Goal: Information Seeking & Learning: Learn about a topic

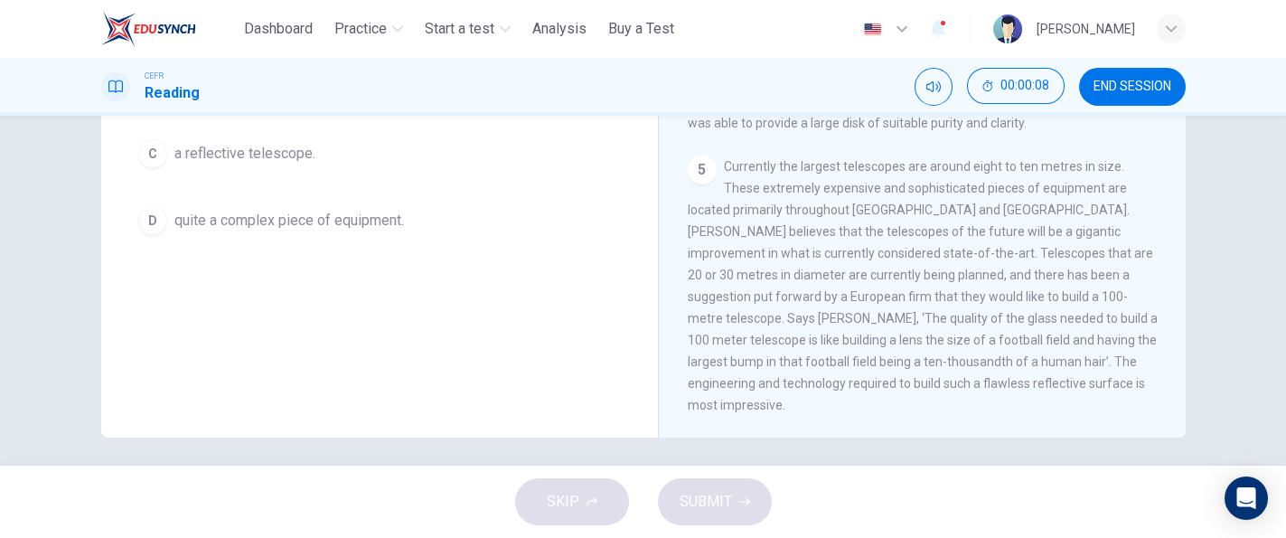
scroll to position [351, 0]
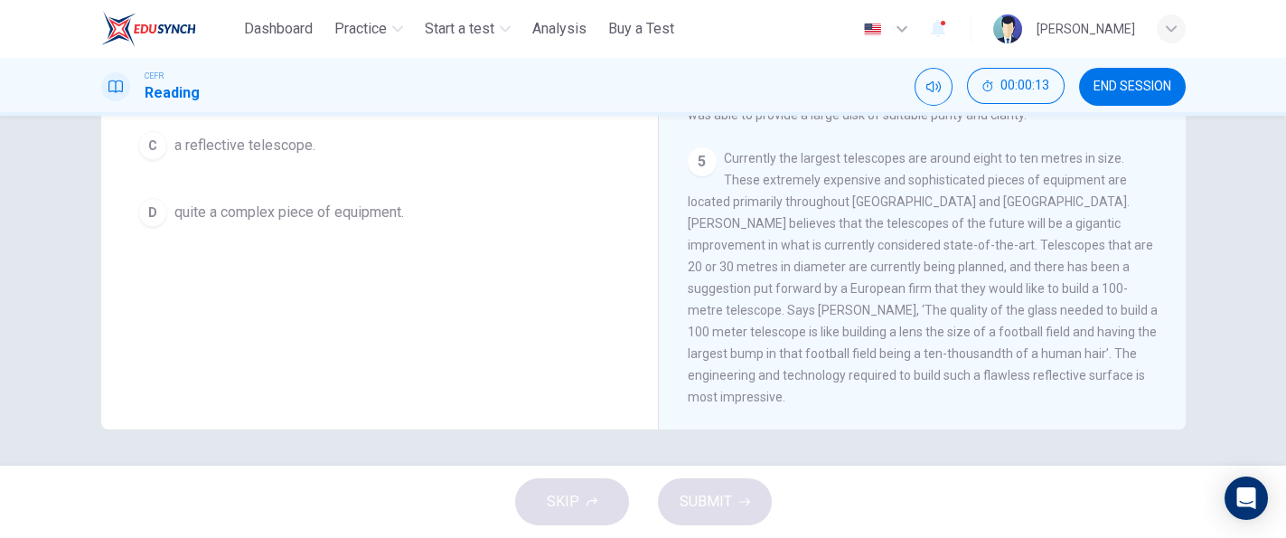
click at [1138, 98] on button "END SESSION" at bounding box center [1132, 87] width 107 height 38
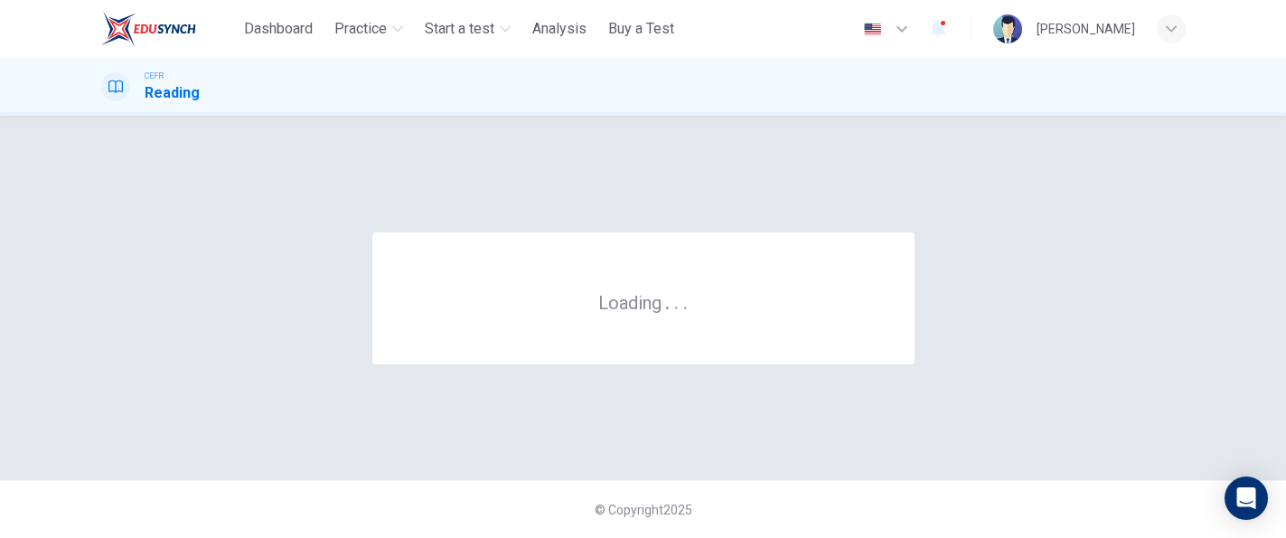
scroll to position [0, 0]
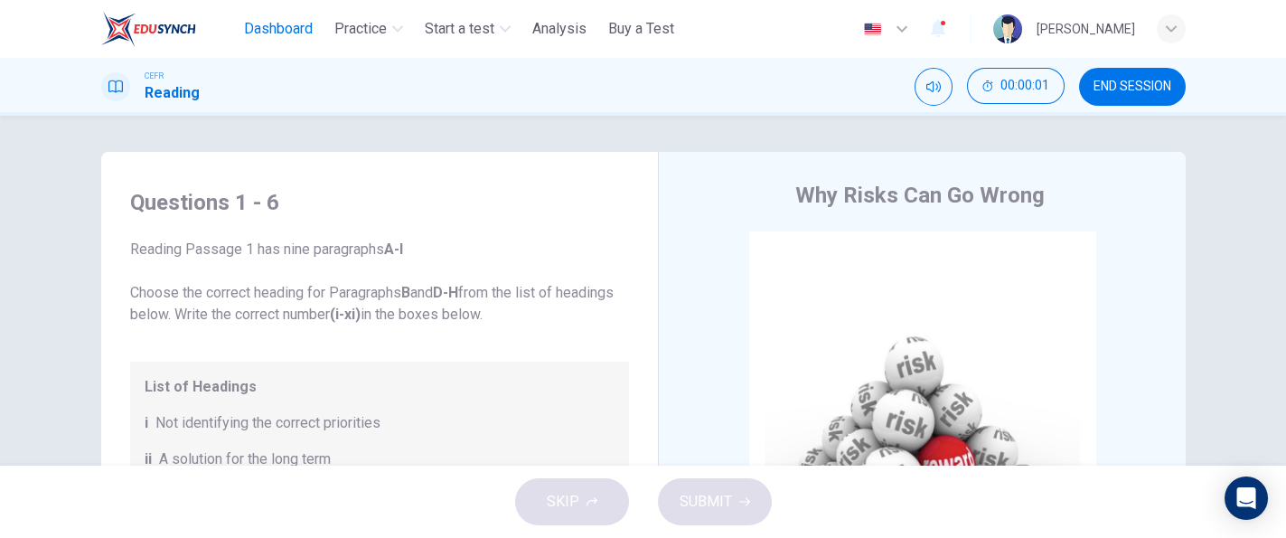
click at [299, 28] on span "Dashboard" at bounding box center [278, 29] width 69 height 22
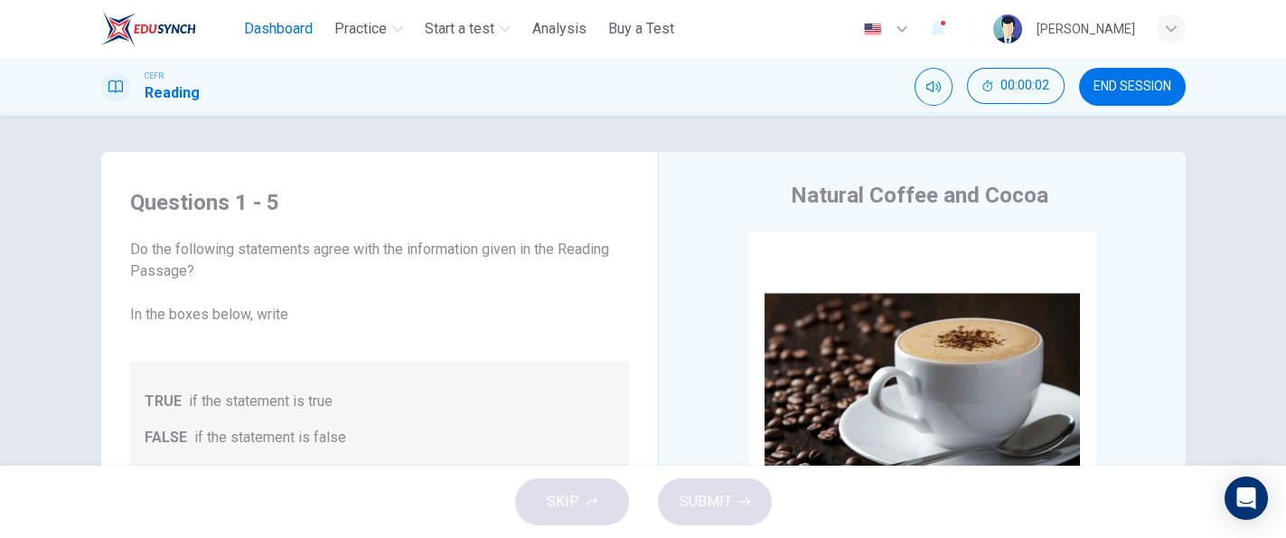
click at [291, 43] on button "Dashboard" at bounding box center [278, 29] width 83 height 33
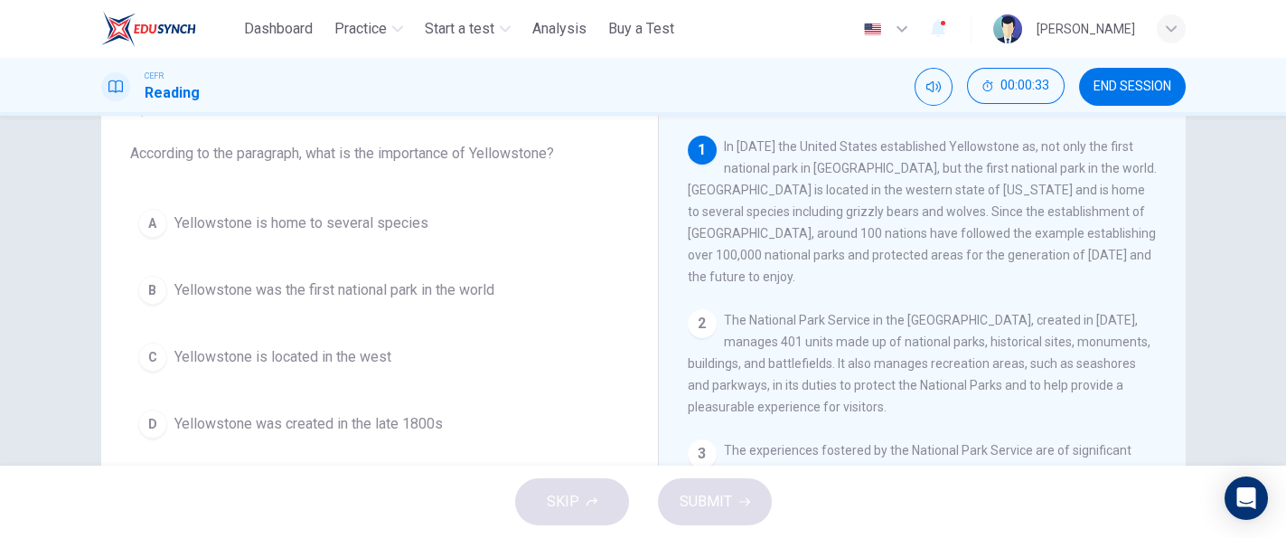
scroll to position [98, 0]
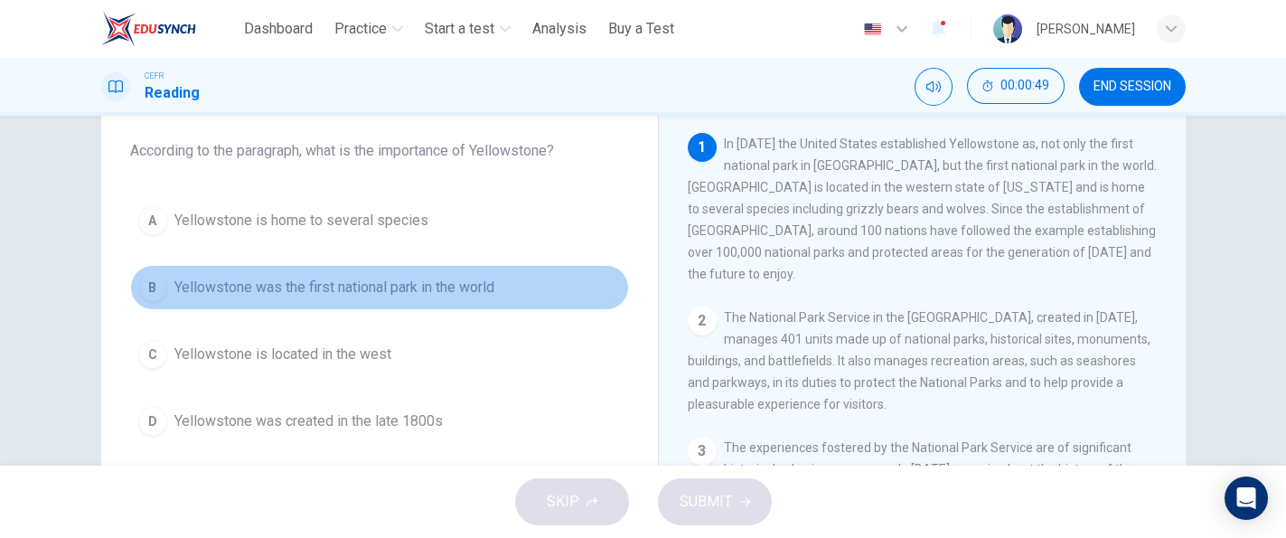
click at [335, 292] on span "Yellowstone was the first national park in the world" at bounding box center [334, 287] width 320 height 22
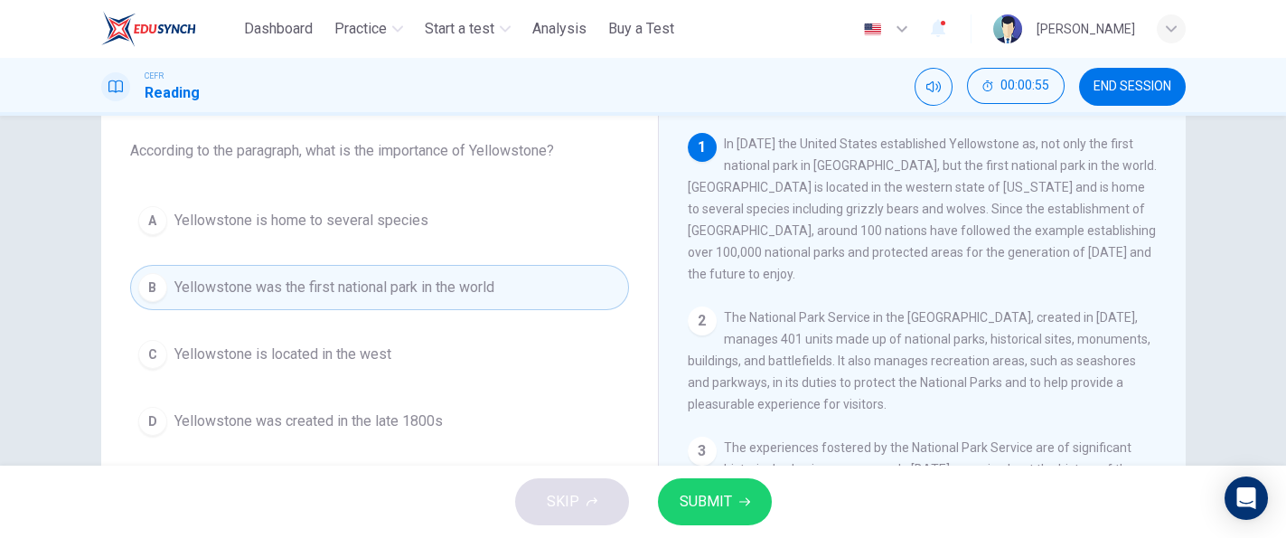
click at [696, 475] on div "SKIP SUBMIT" at bounding box center [643, 501] width 1286 height 72
click at [717, 498] on span "SUBMIT" at bounding box center [705, 501] width 52 height 25
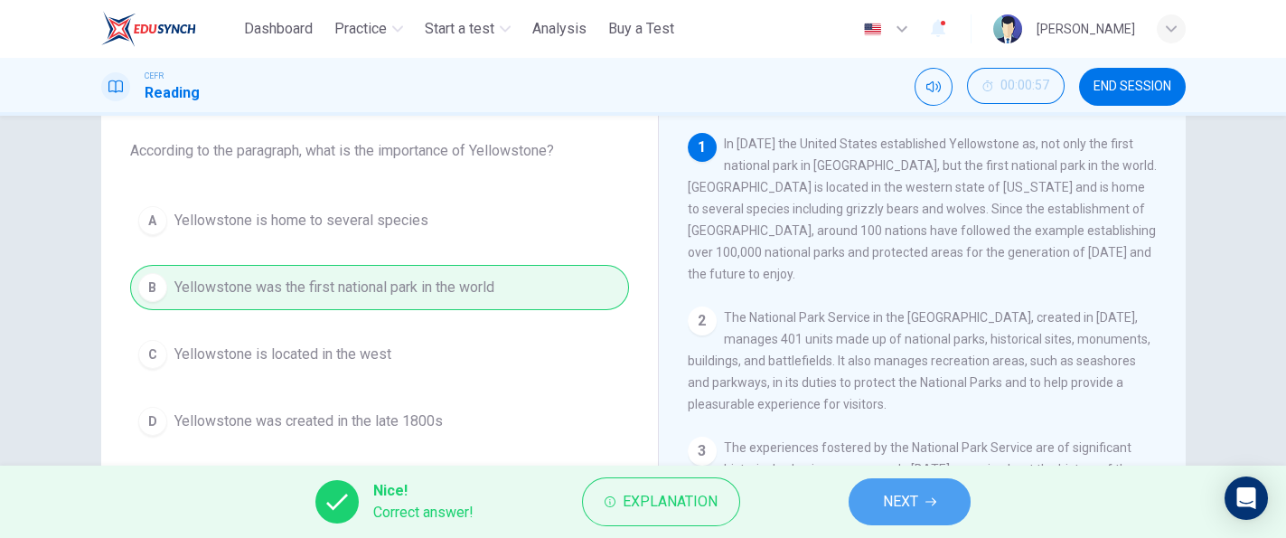
click at [866, 512] on button "NEXT" at bounding box center [909, 501] width 122 height 47
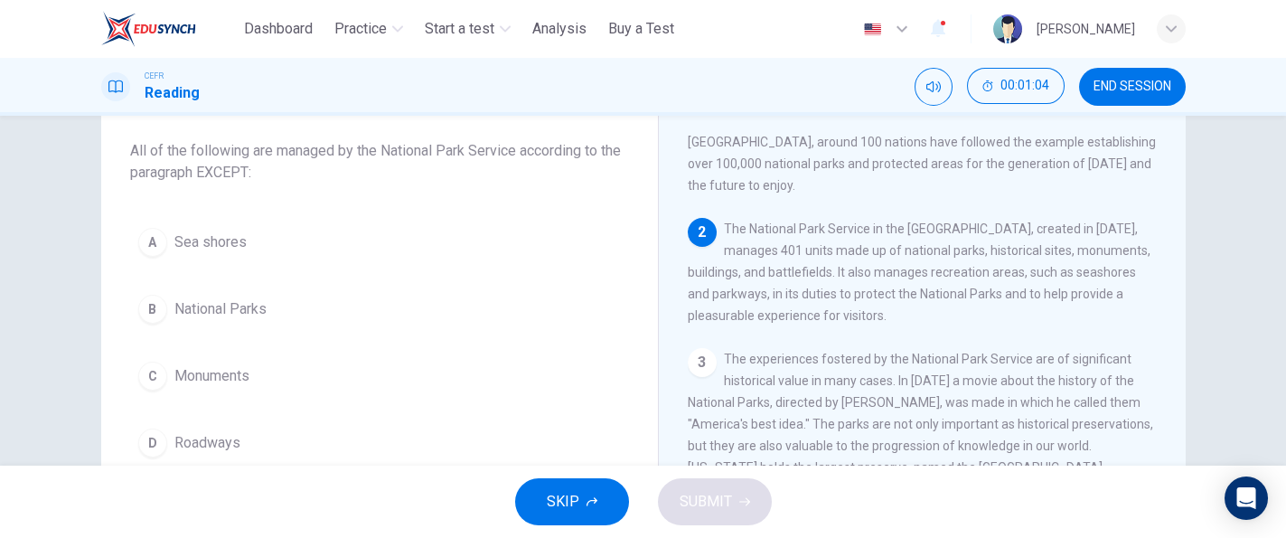
scroll to position [120, 0]
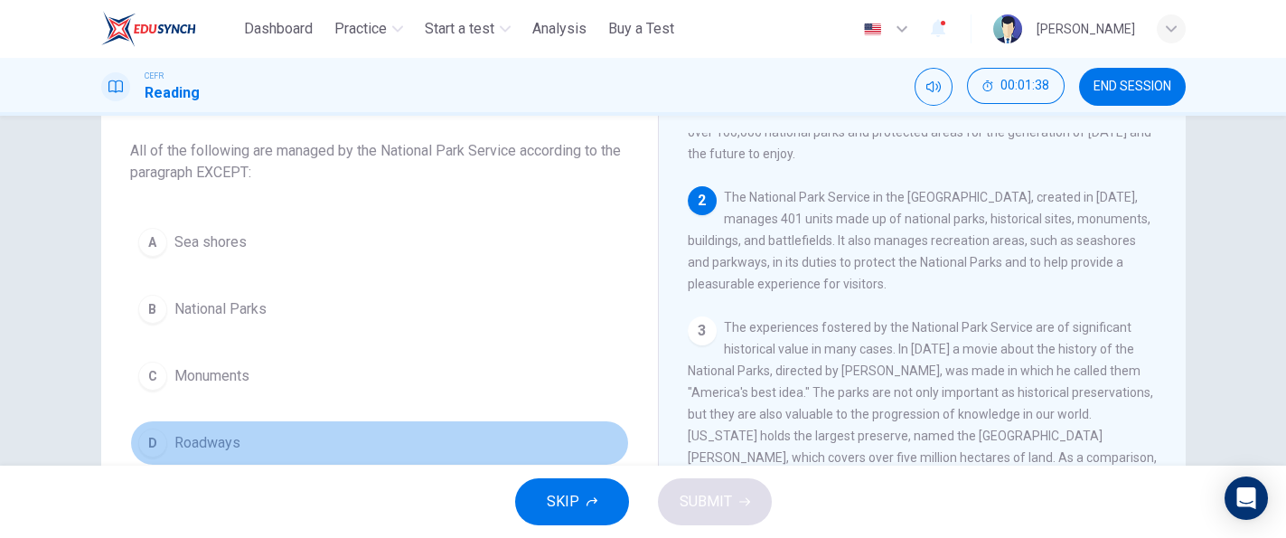
click at [194, 446] on span "Roadways" at bounding box center [207, 443] width 66 height 22
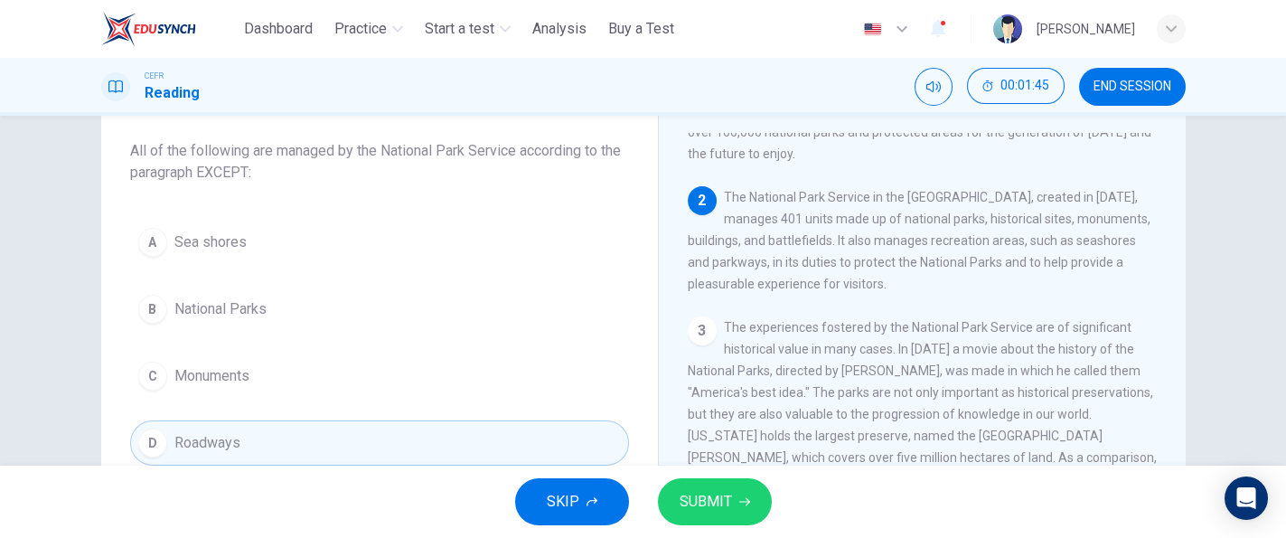
drag, startPoint x: 681, startPoint y: 497, endPoint x: 862, endPoint y: 323, distance: 250.5
click at [862, 323] on div "Dashboard Practice Start a test Analysis Buy a Test English ** ​ [PERSON_NAME] …" at bounding box center [643, 269] width 1286 height 538
click at [733, 495] on button "SUBMIT" at bounding box center [715, 501] width 114 height 47
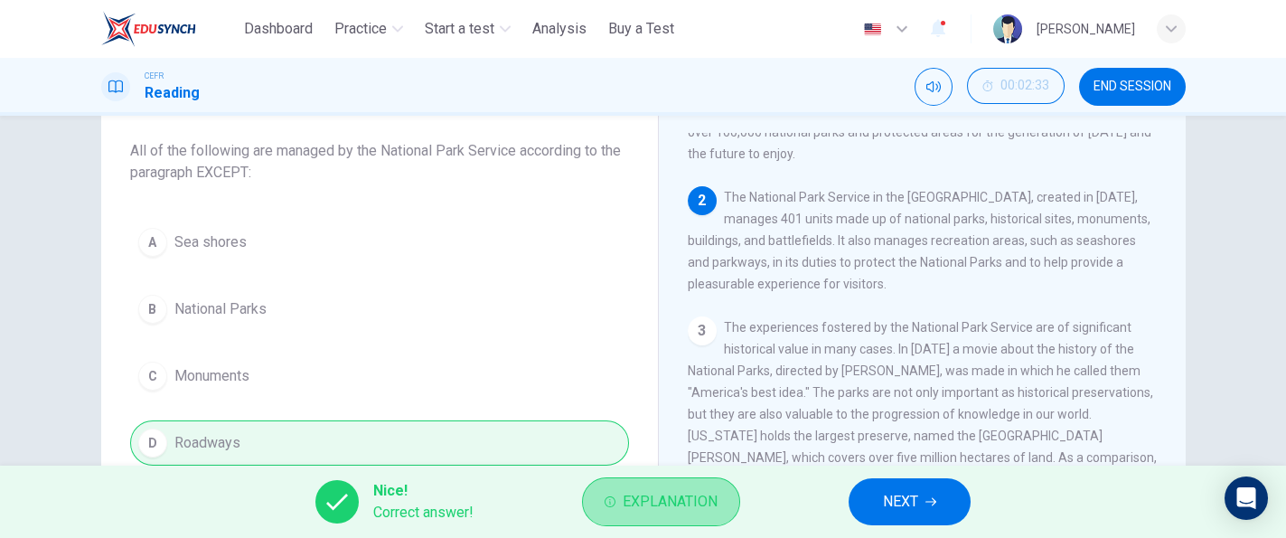
click at [704, 511] on span "Explanation" at bounding box center [669, 501] width 95 height 25
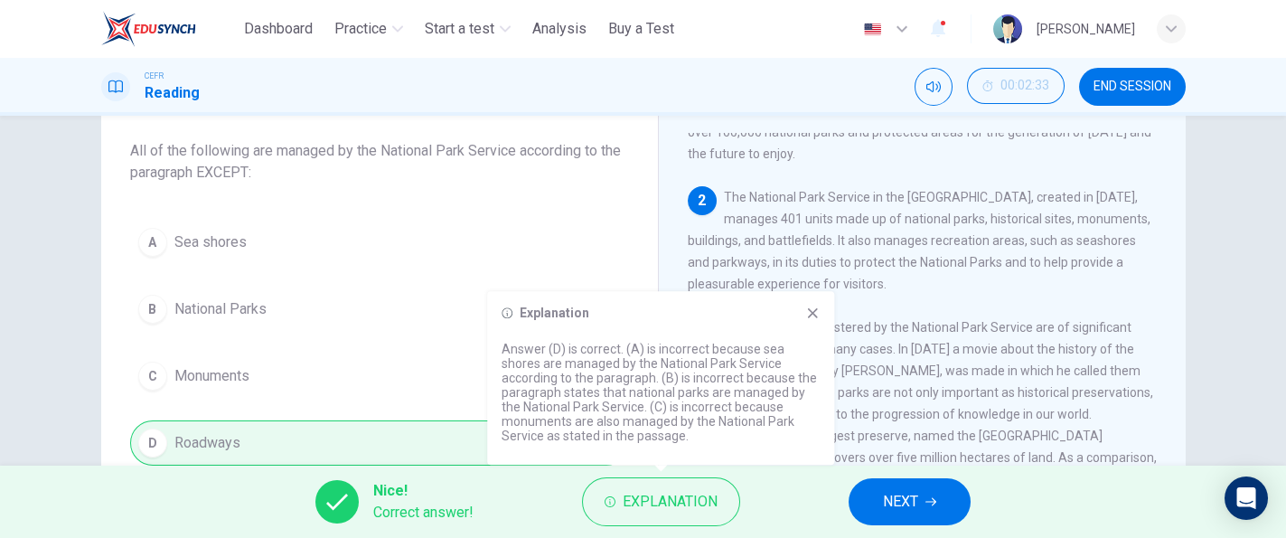
click at [896, 383] on span "The experiences fostered by the National Park Service are of significant histor…" at bounding box center [922, 425] width 469 height 210
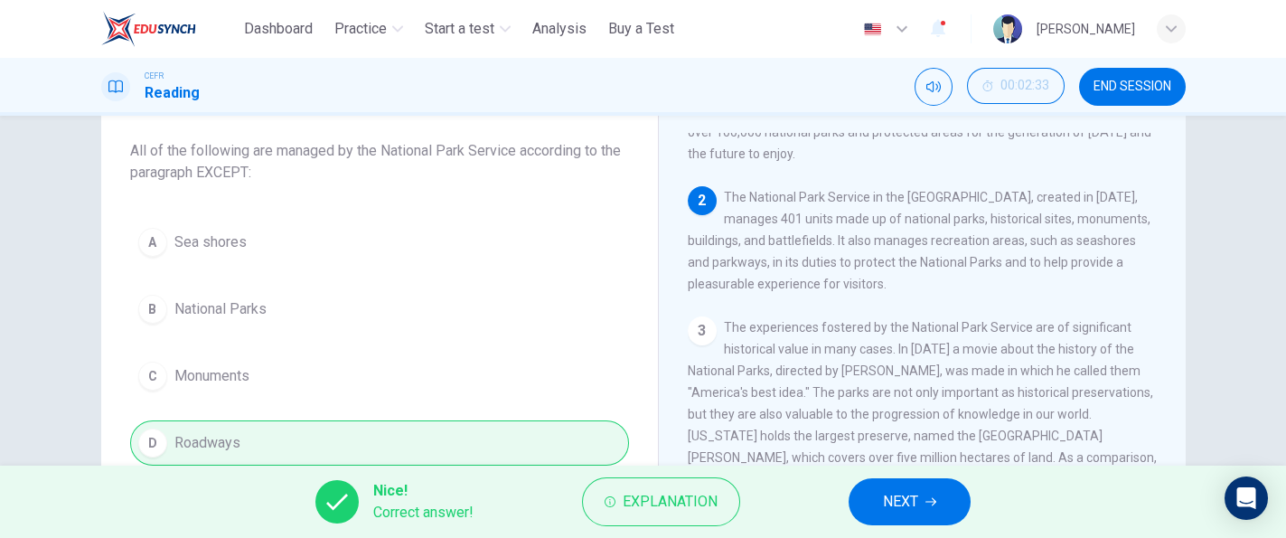
click at [908, 489] on span "NEXT" at bounding box center [900, 501] width 35 height 25
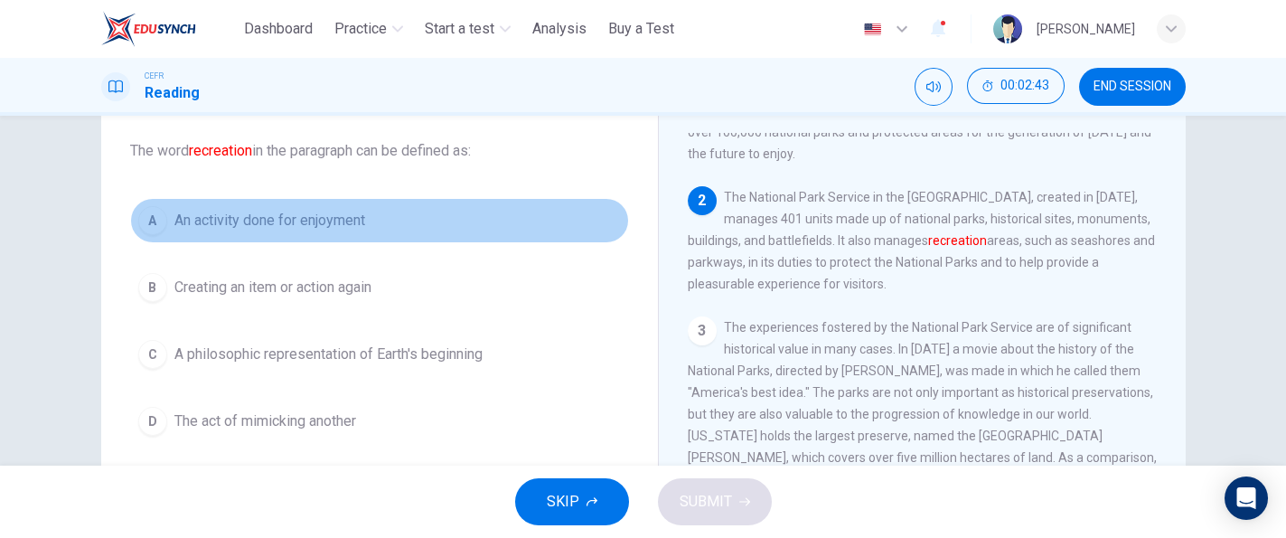
click at [360, 229] on span "An activity done for enjoyment" at bounding box center [269, 221] width 191 height 22
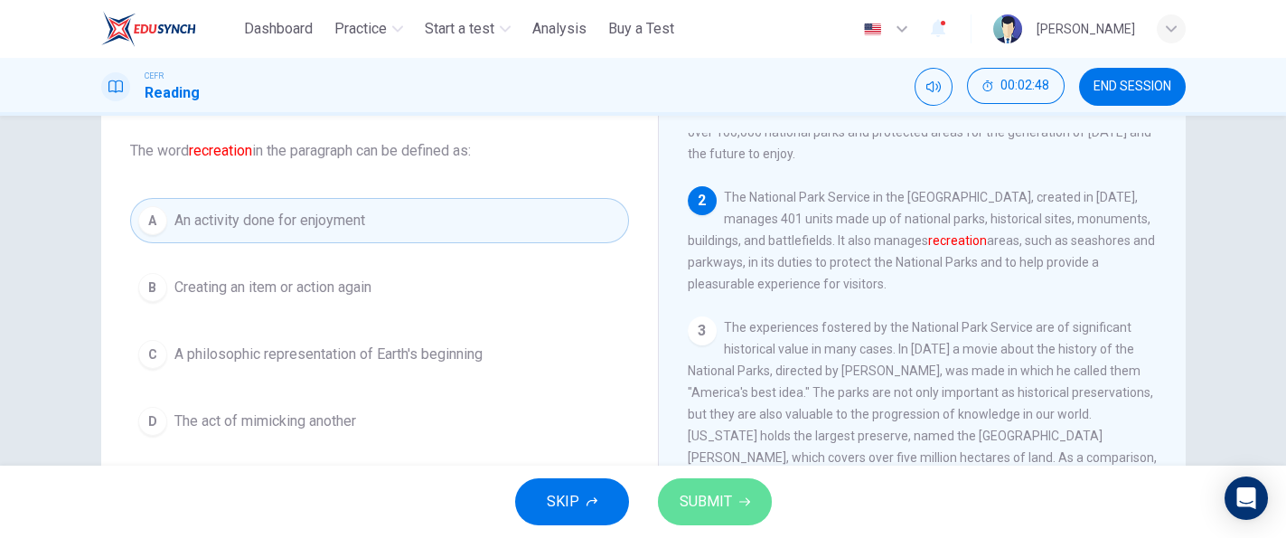
click at [691, 486] on button "SUBMIT" at bounding box center [715, 501] width 114 height 47
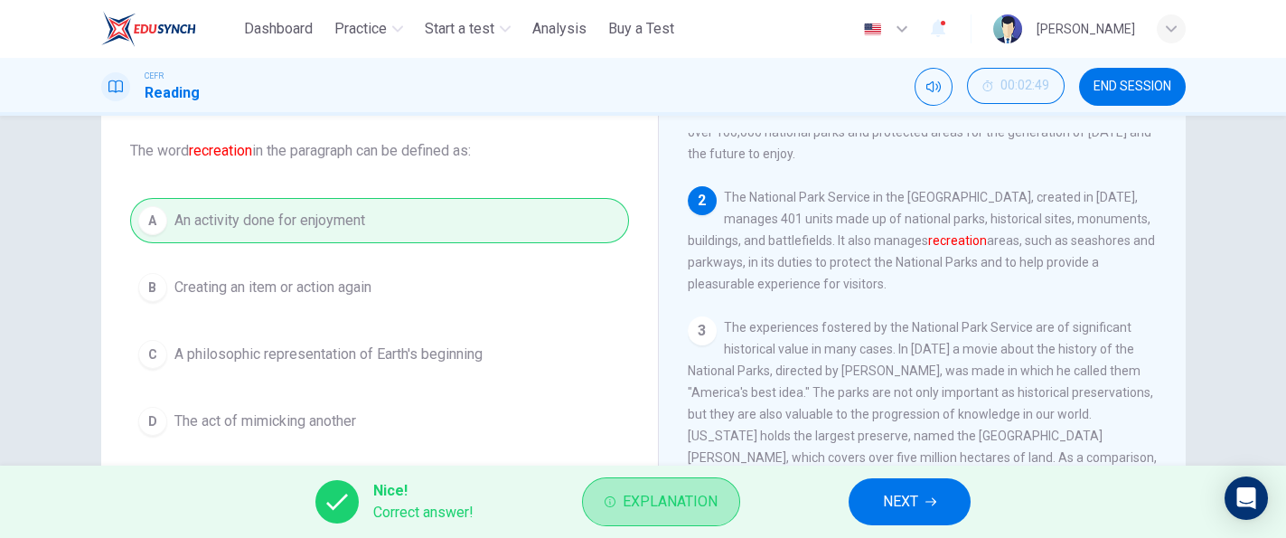
click at [691, 486] on button "Explanation" at bounding box center [661, 501] width 158 height 49
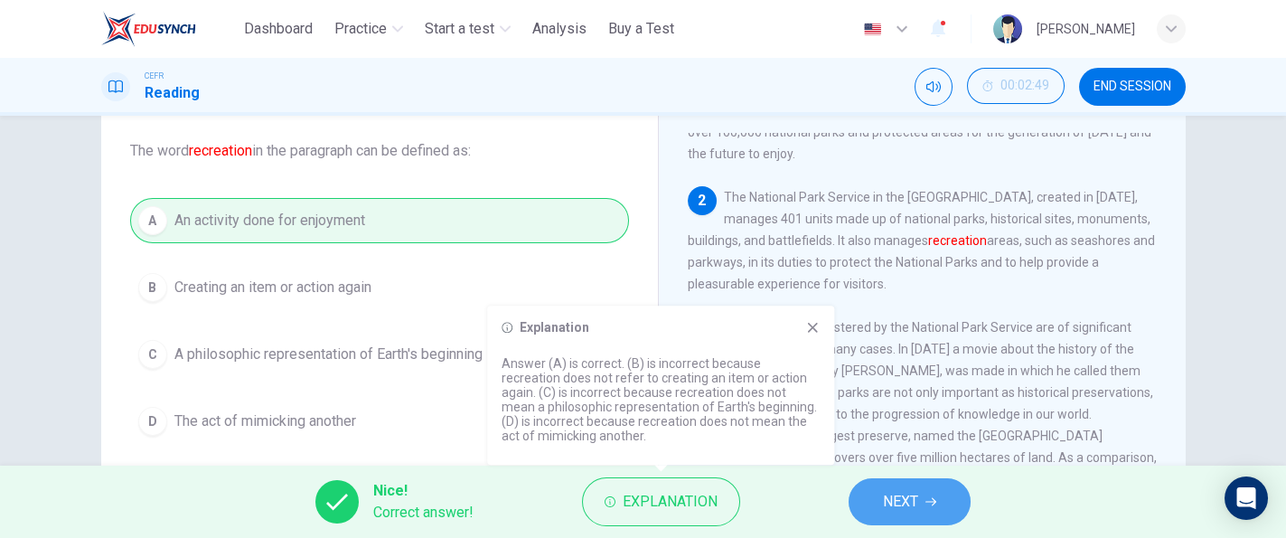
click at [870, 514] on button "NEXT" at bounding box center [909, 501] width 122 height 47
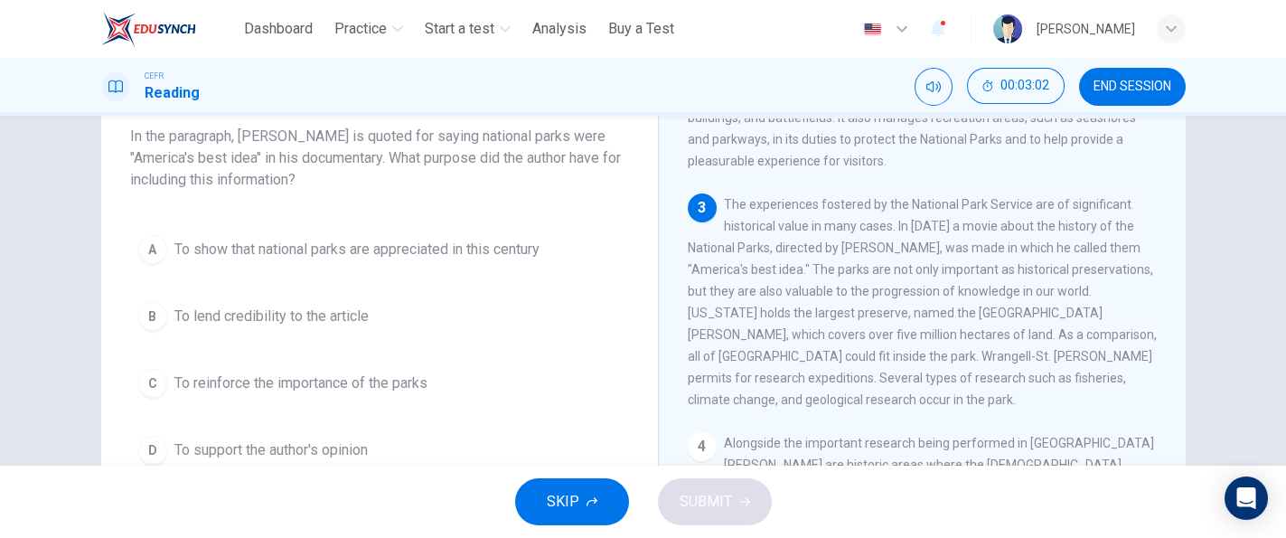
scroll to position [115, 0]
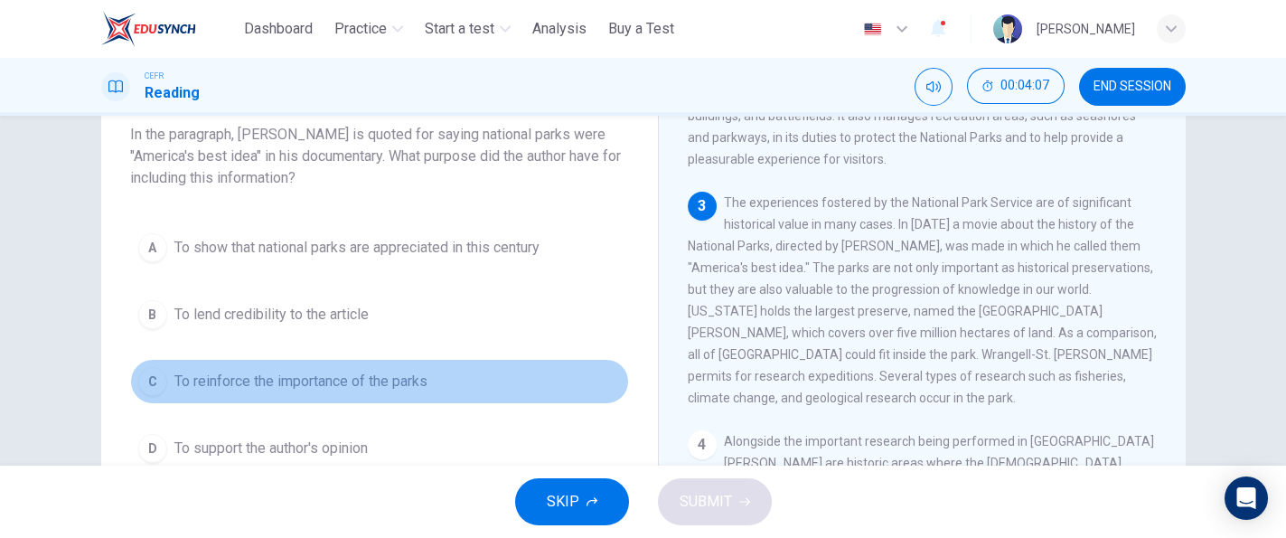
click at [392, 392] on button "C To reinforce the importance of the parks" at bounding box center [379, 381] width 499 height 45
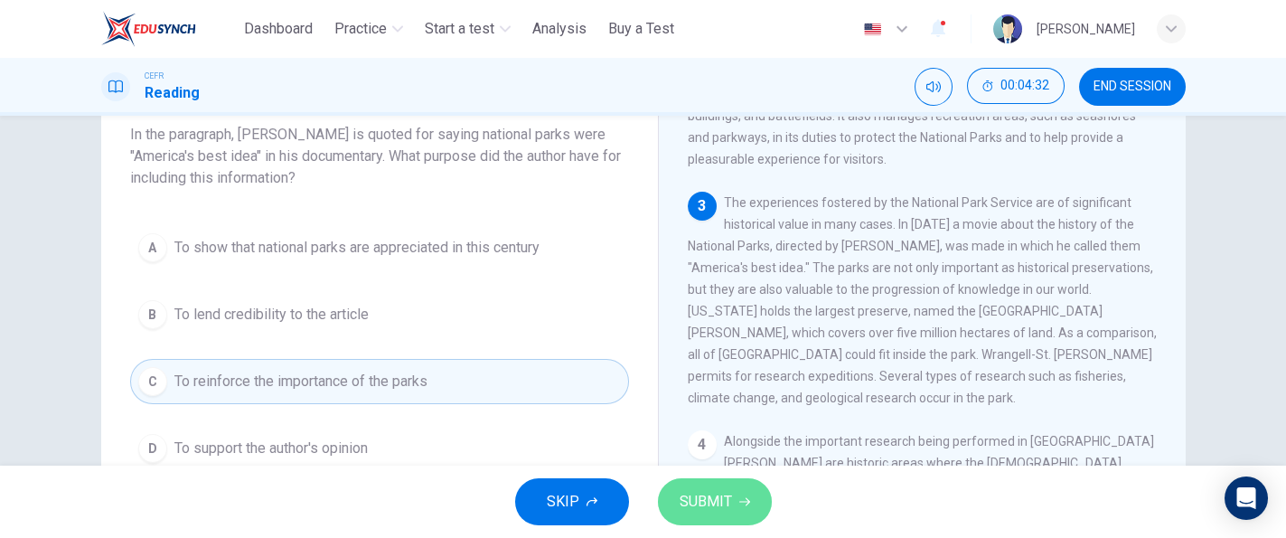
click at [733, 504] on button "SUBMIT" at bounding box center [715, 501] width 114 height 47
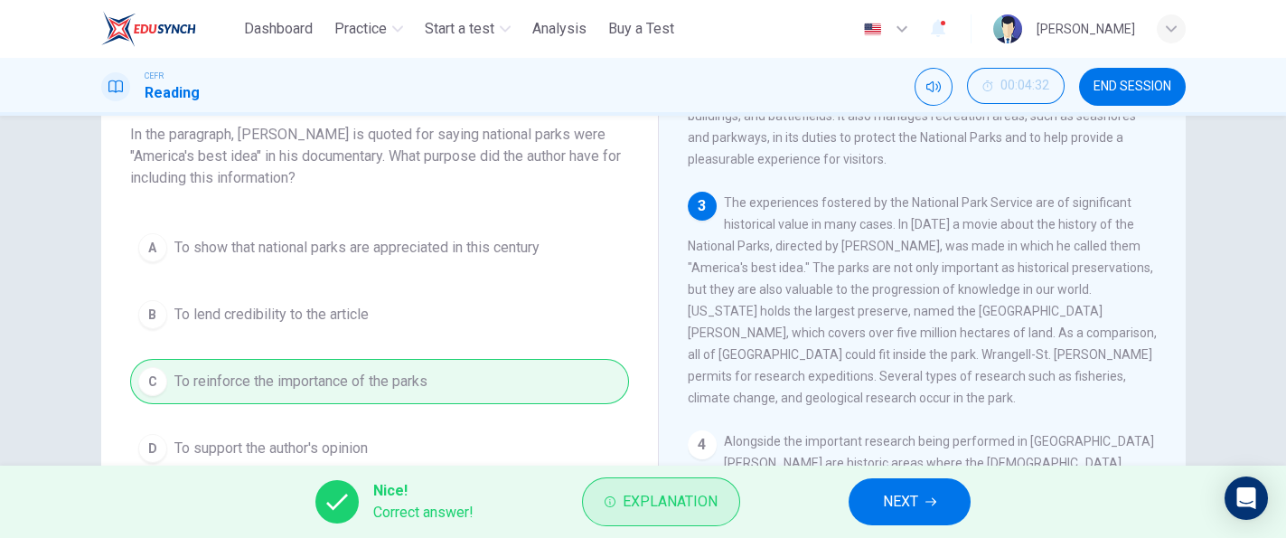
click at [718, 498] on button "Explanation" at bounding box center [661, 501] width 158 height 49
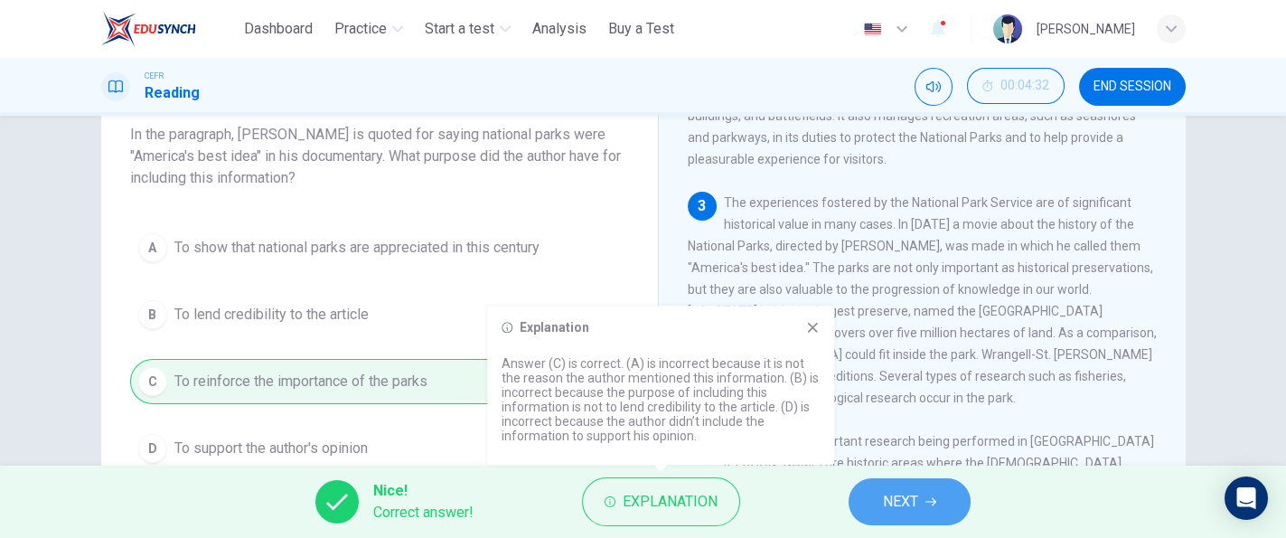
click at [895, 501] on span "NEXT" at bounding box center [900, 501] width 35 height 25
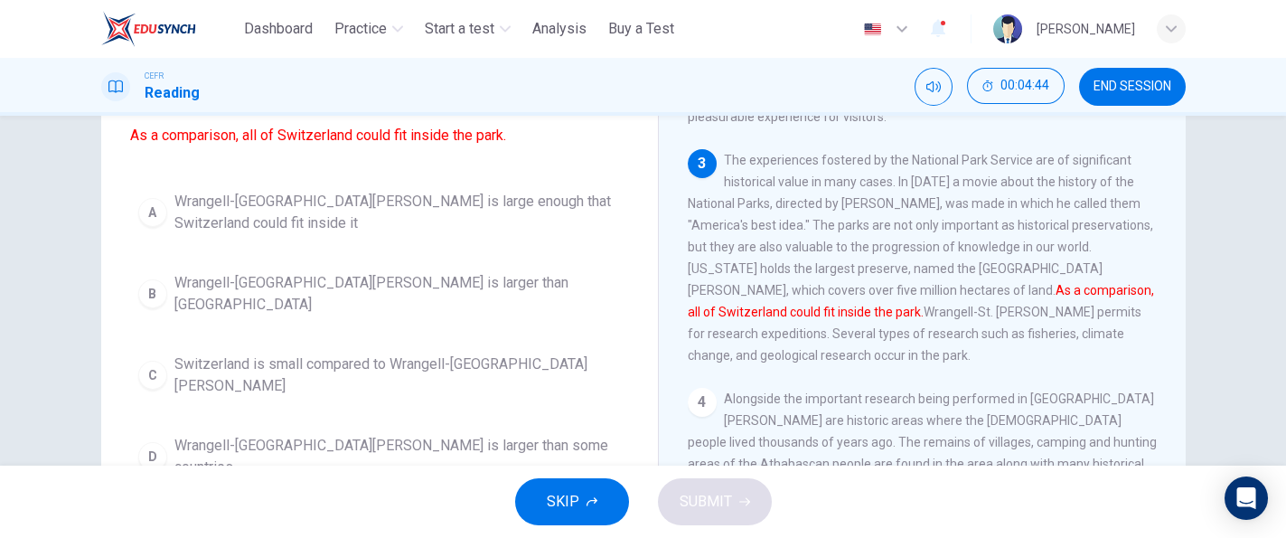
scroll to position [164, 0]
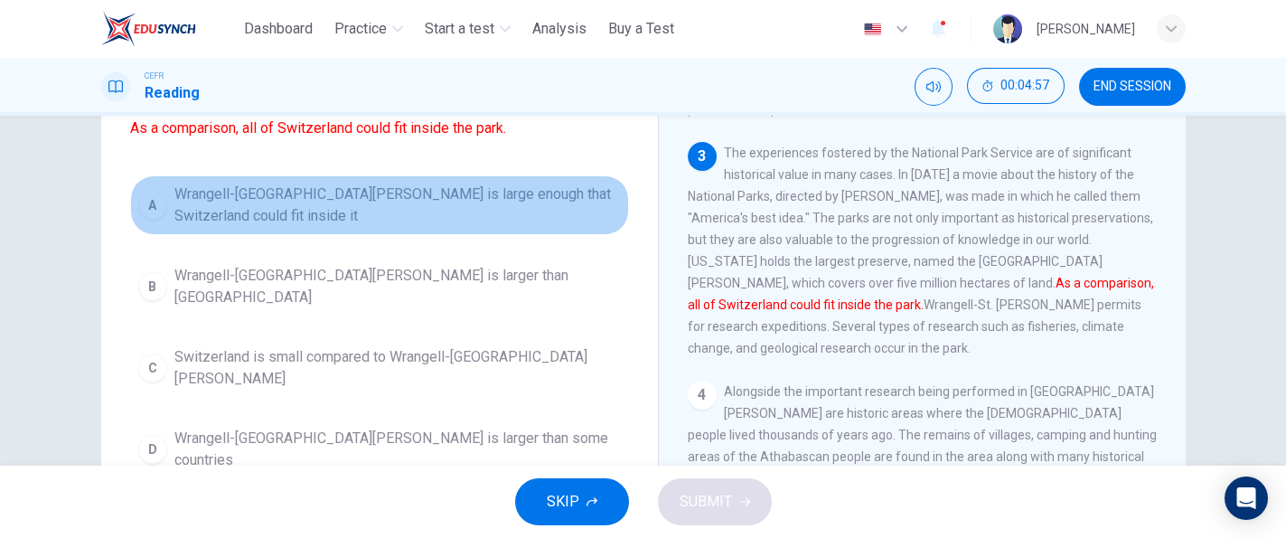
click at [546, 204] on span "Wrangell-[GEOGRAPHIC_DATA][PERSON_NAME] is large enough that Switzerland could …" at bounding box center [397, 204] width 446 height 43
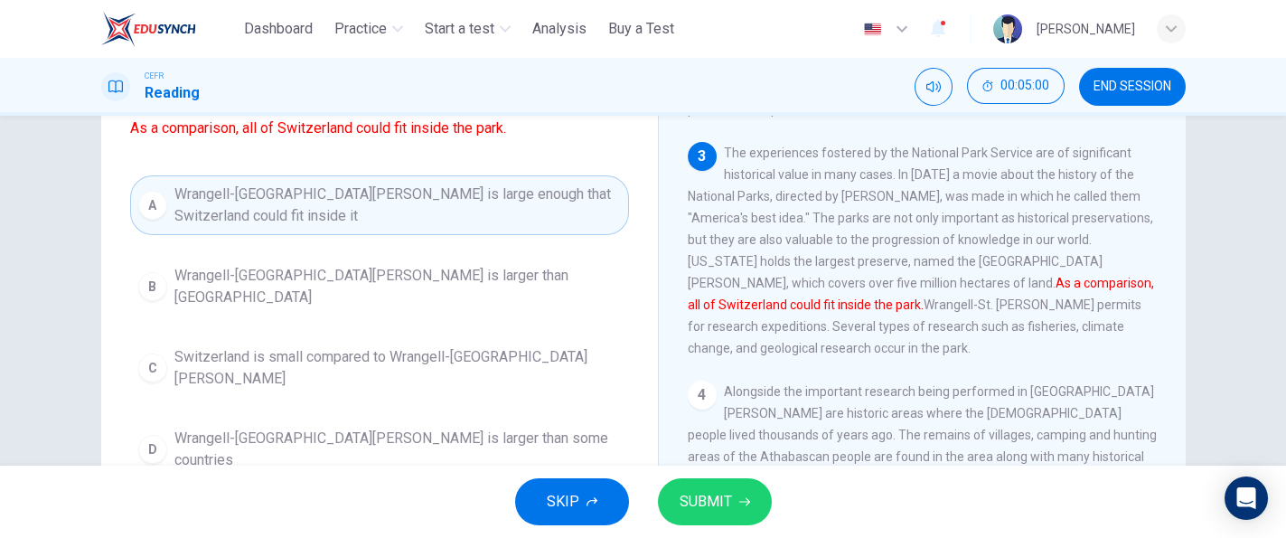
click at [718, 496] on span "SUBMIT" at bounding box center [705, 501] width 52 height 25
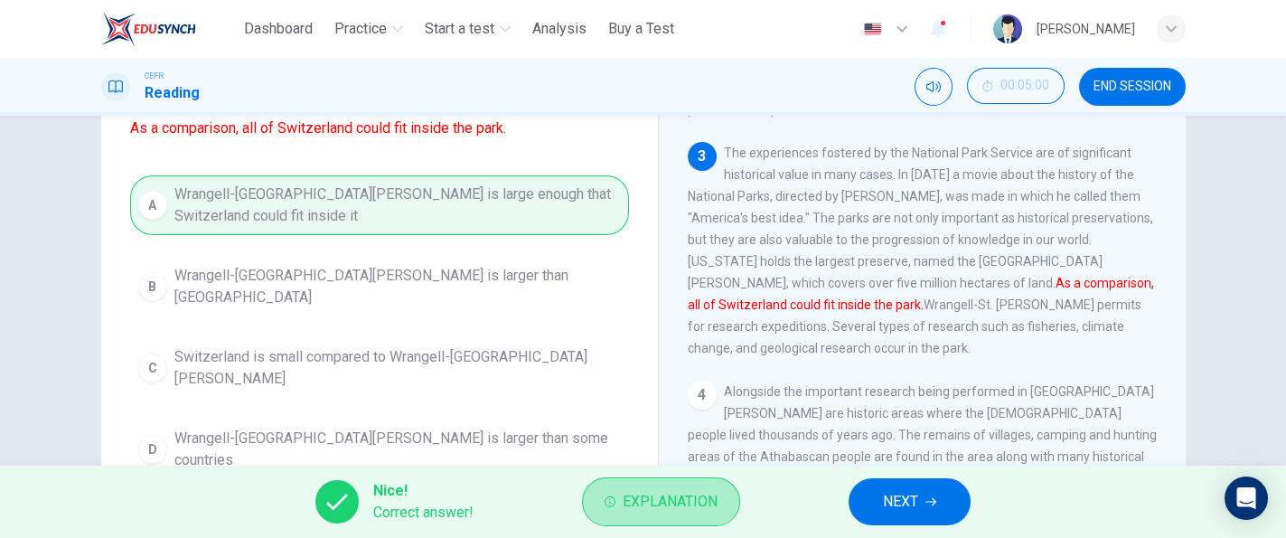
click at [718, 496] on button "Explanation" at bounding box center [661, 501] width 158 height 49
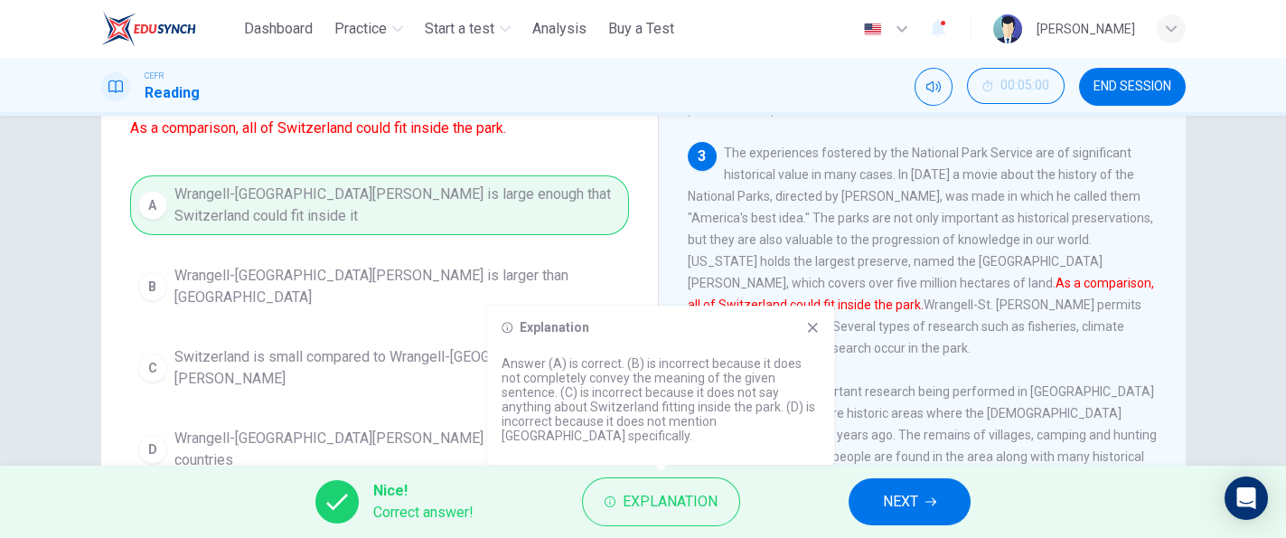
click at [895, 412] on div "4 Alongside the important research being performed in [GEOGRAPHIC_DATA][PERSON_…" at bounding box center [923, 456] width 470 height 152
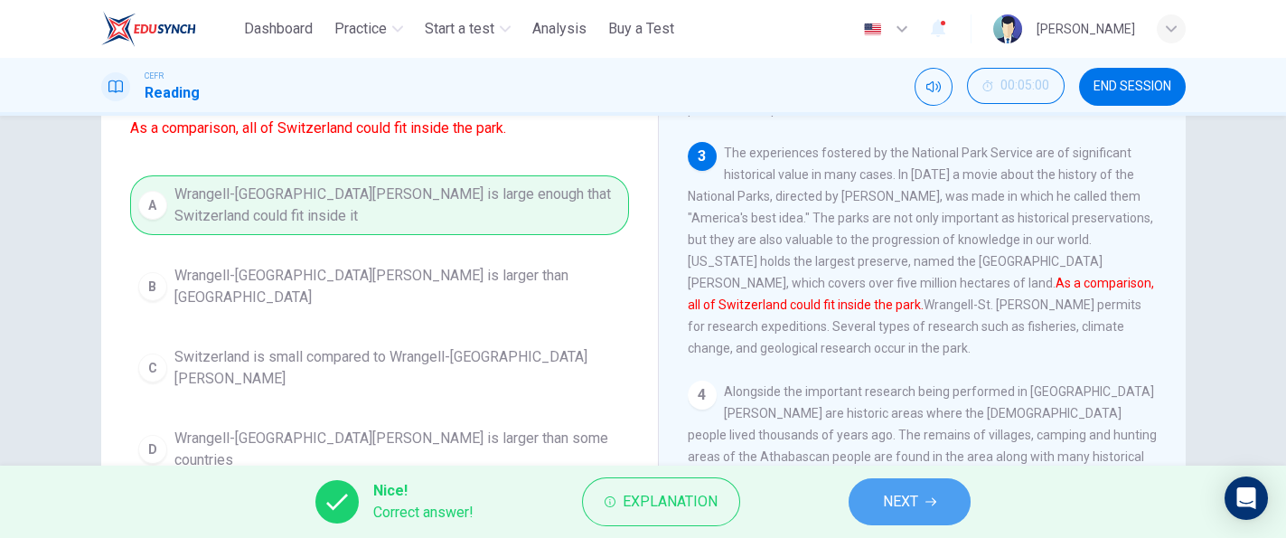
click at [915, 491] on span "NEXT" at bounding box center [900, 501] width 35 height 25
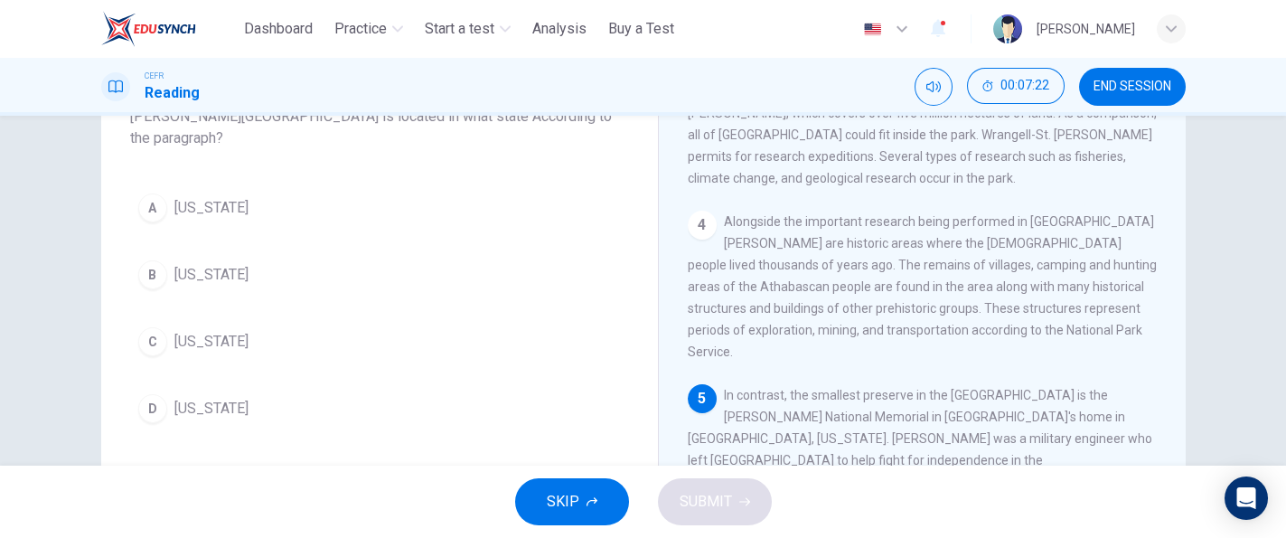
scroll to position [137, 0]
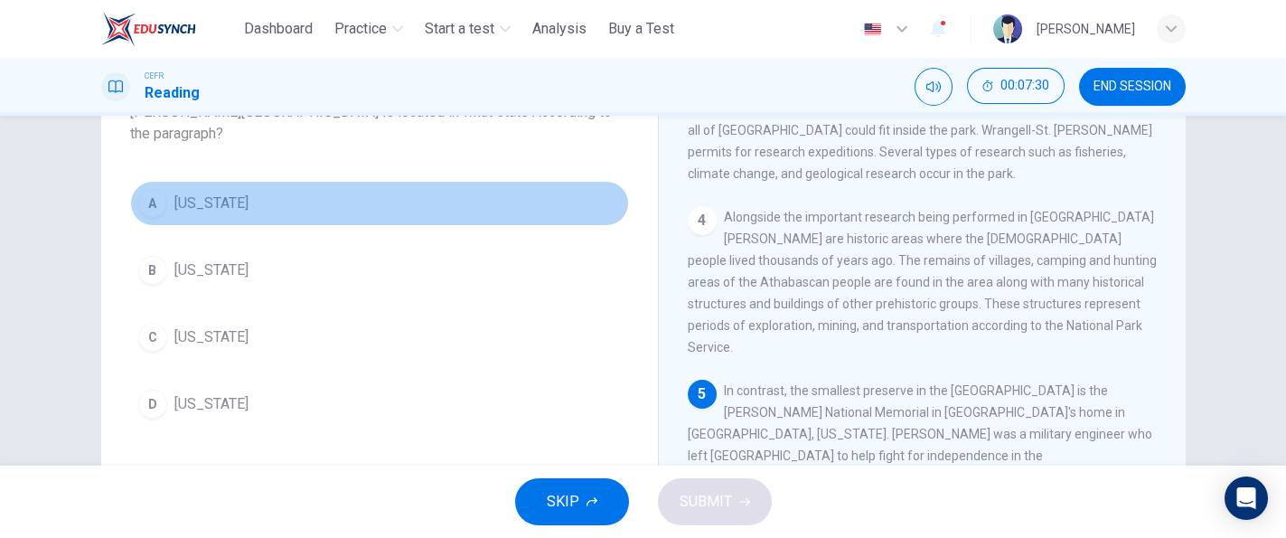
click at [239, 213] on button "A [US_STATE]" at bounding box center [379, 203] width 499 height 45
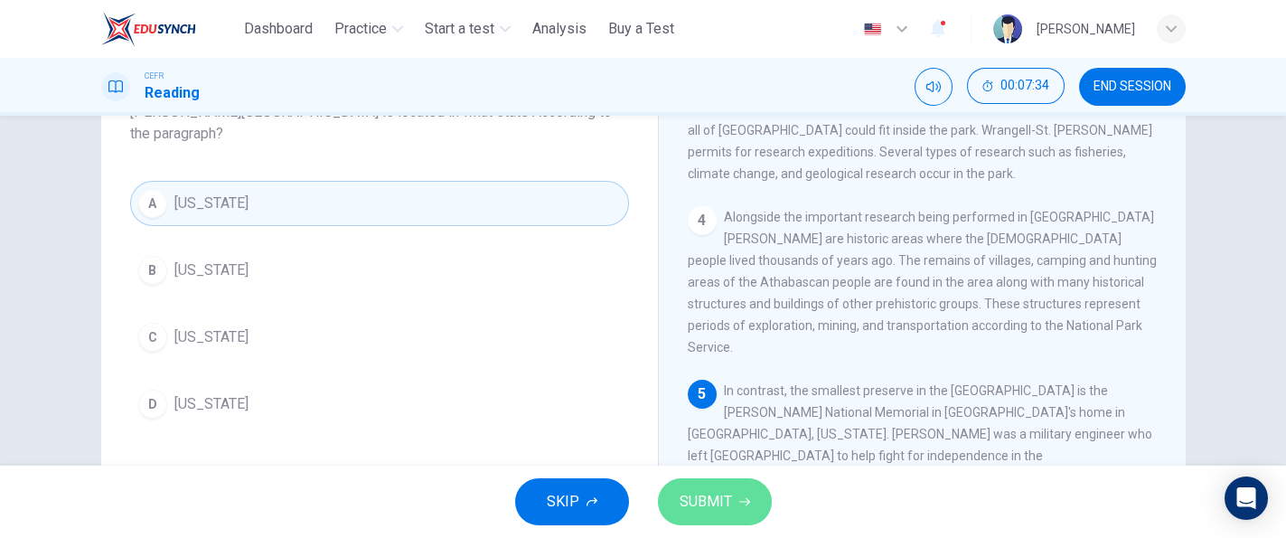
click at [682, 492] on span "SUBMIT" at bounding box center [705, 501] width 52 height 25
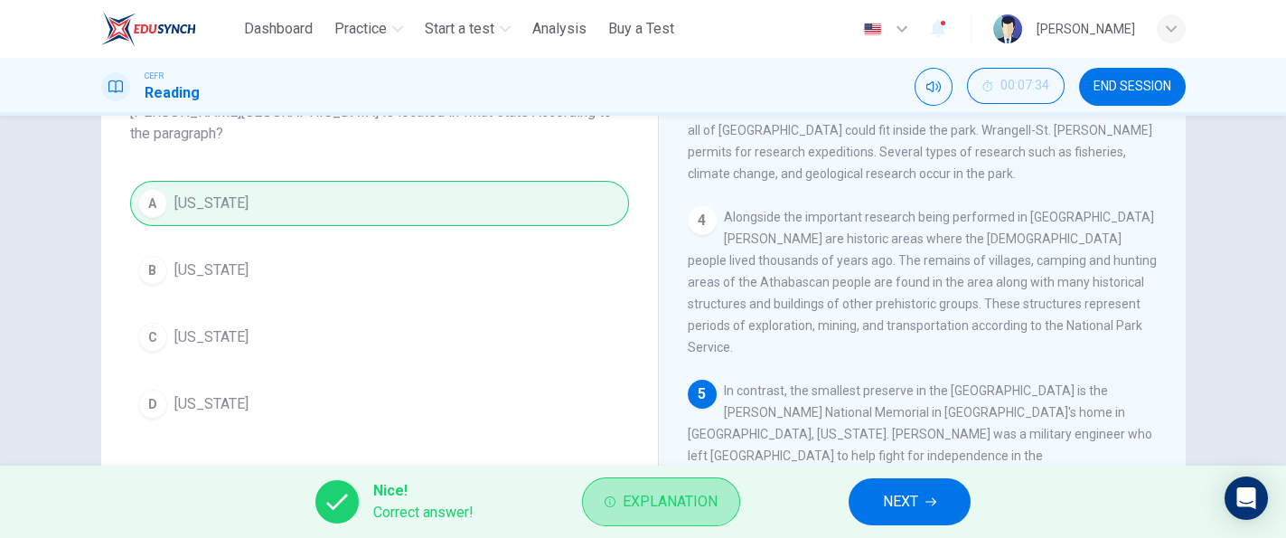
click at [682, 492] on span "Explanation" at bounding box center [669, 501] width 95 height 25
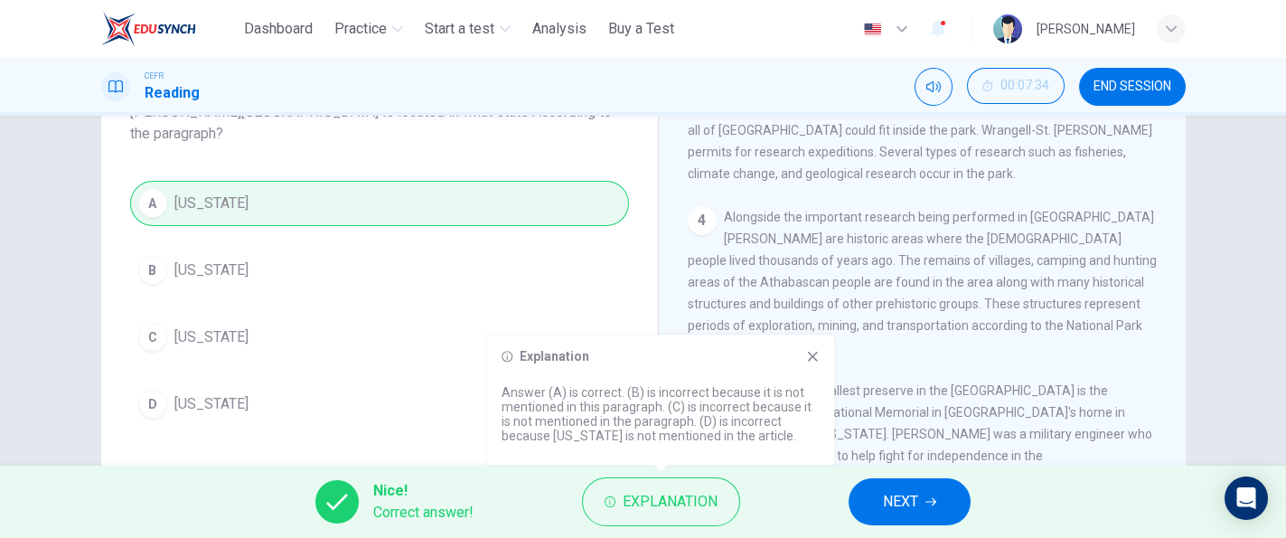
click at [970, 398] on div "5 In contrast, the smallest preserve in the [GEOGRAPHIC_DATA] is the [PERSON_NA…" at bounding box center [923, 465] width 470 height 173
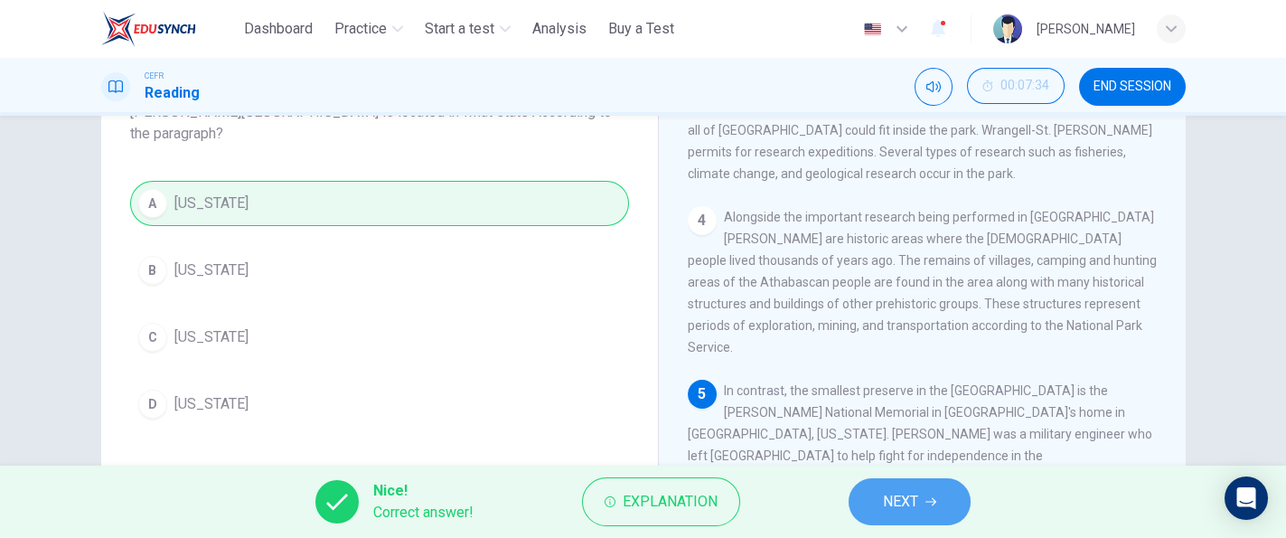
click at [907, 490] on span "NEXT" at bounding box center [900, 501] width 35 height 25
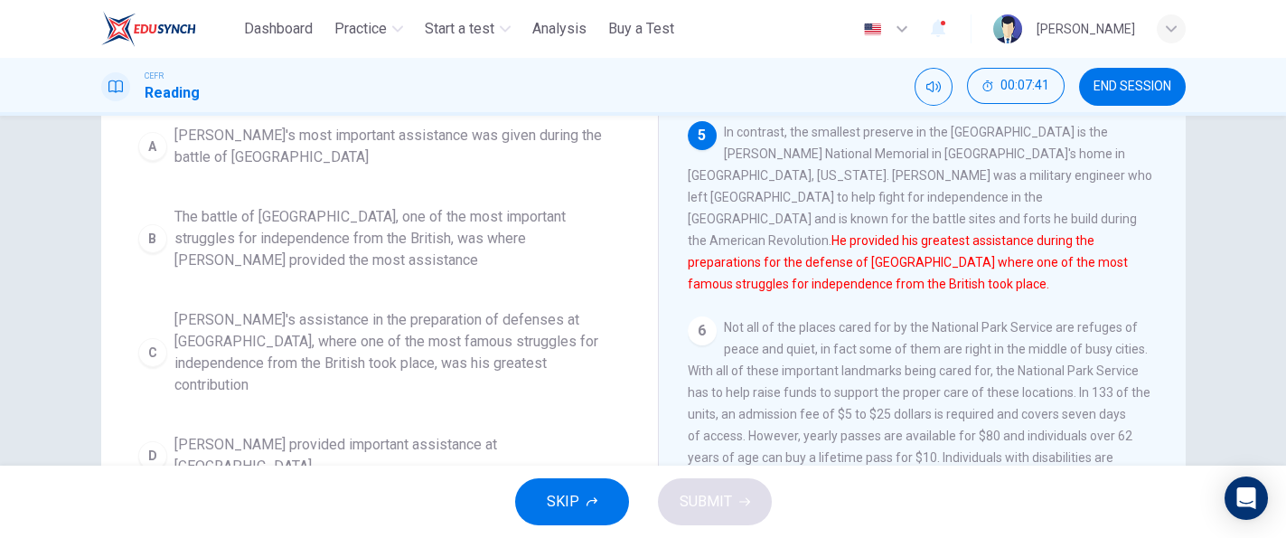
scroll to position [309, 0]
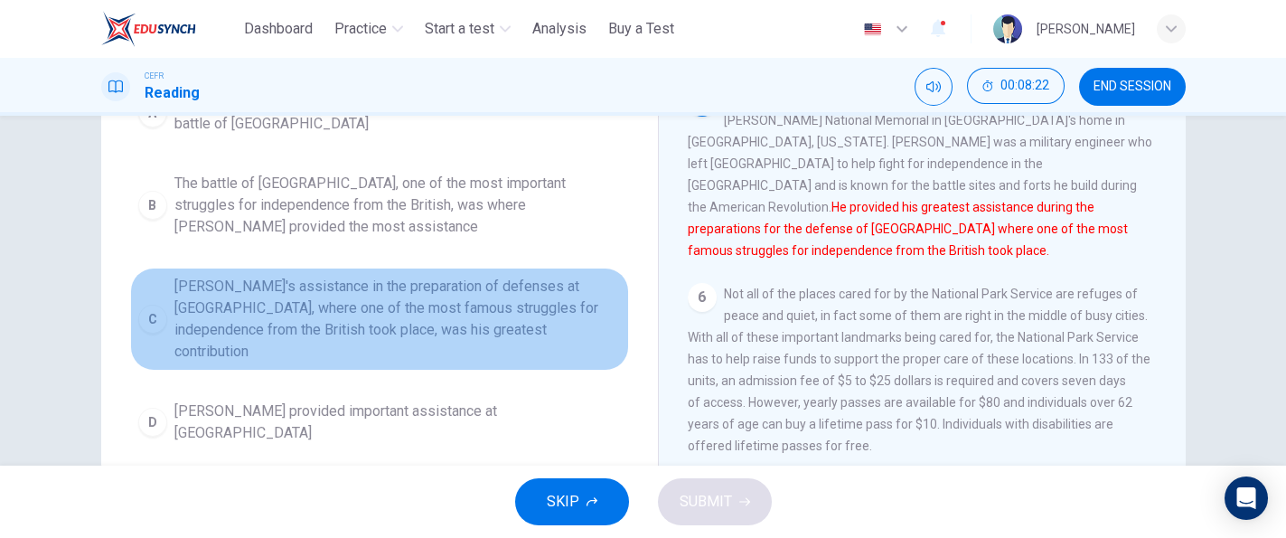
click at [485, 309] on span "[PERSON_NAME]'s assistance in the preparation of defenses at [GEOGRAPHIC_DATA],…" at bounding box center [397, 319] width 446 height 87
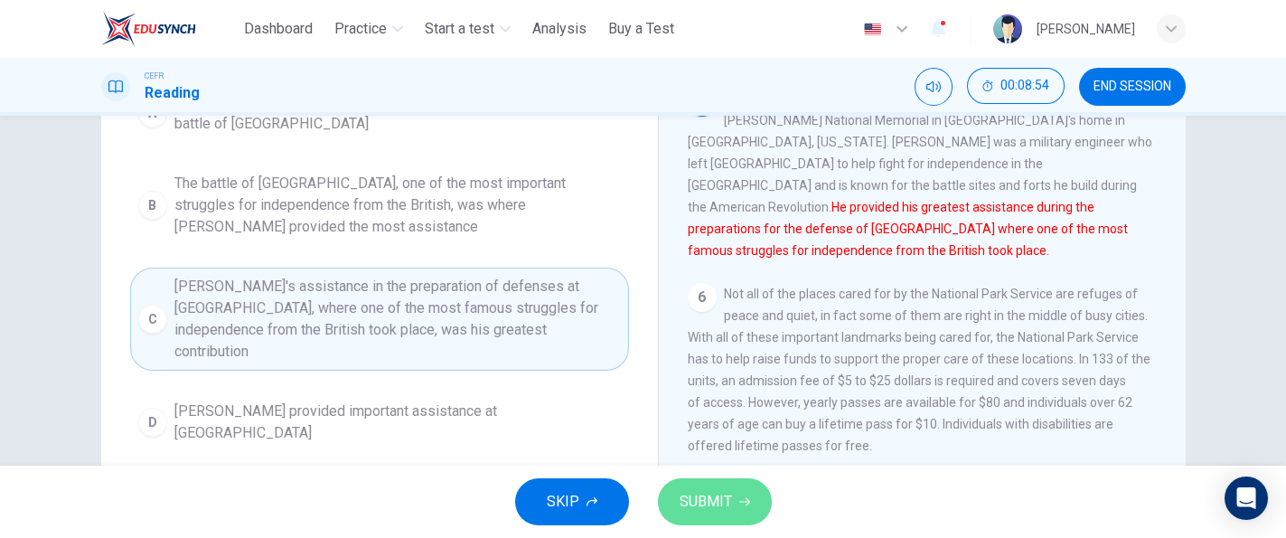
click at [704, 498] on span "SUBMIT" at bounding box center [705, 501] width 52 height 25
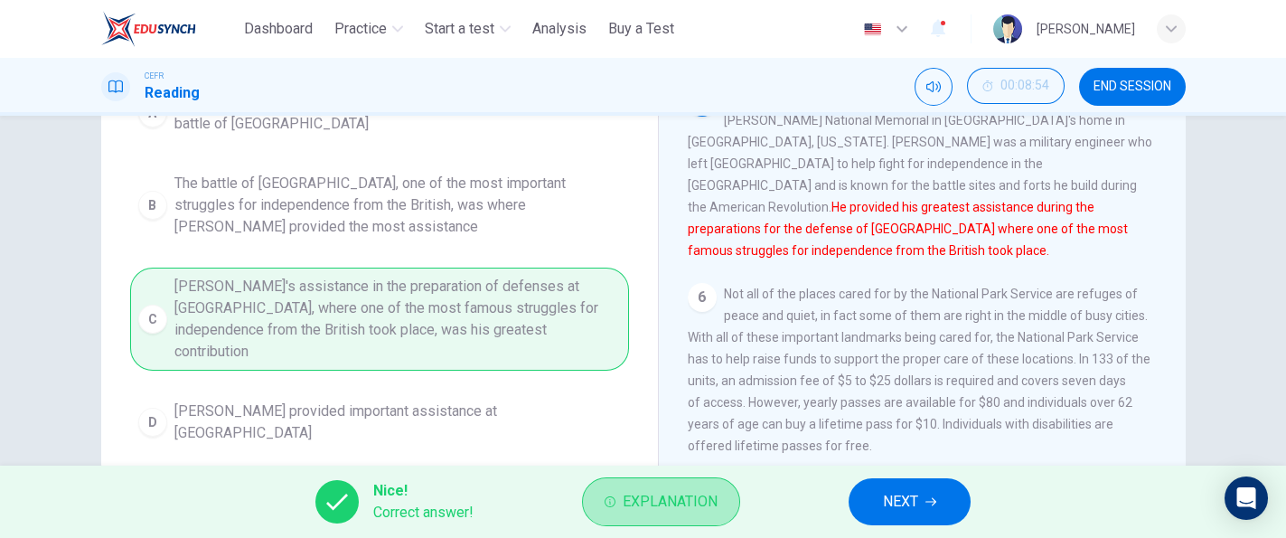
click at [706, 498] on span "Explanation" at bounding box center [669, 501] width 95 height 25
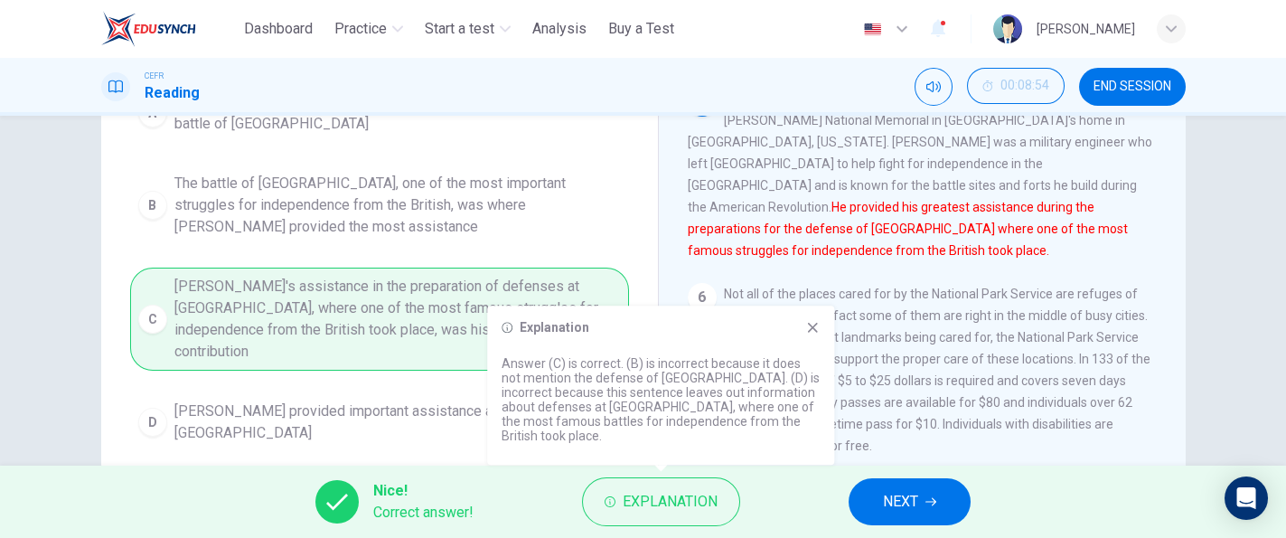
click at [934, 391] on span "Not all of the places cared for by the National Park Service are refuges of pea…" at bounding box center [919, 369] width 463 height 166
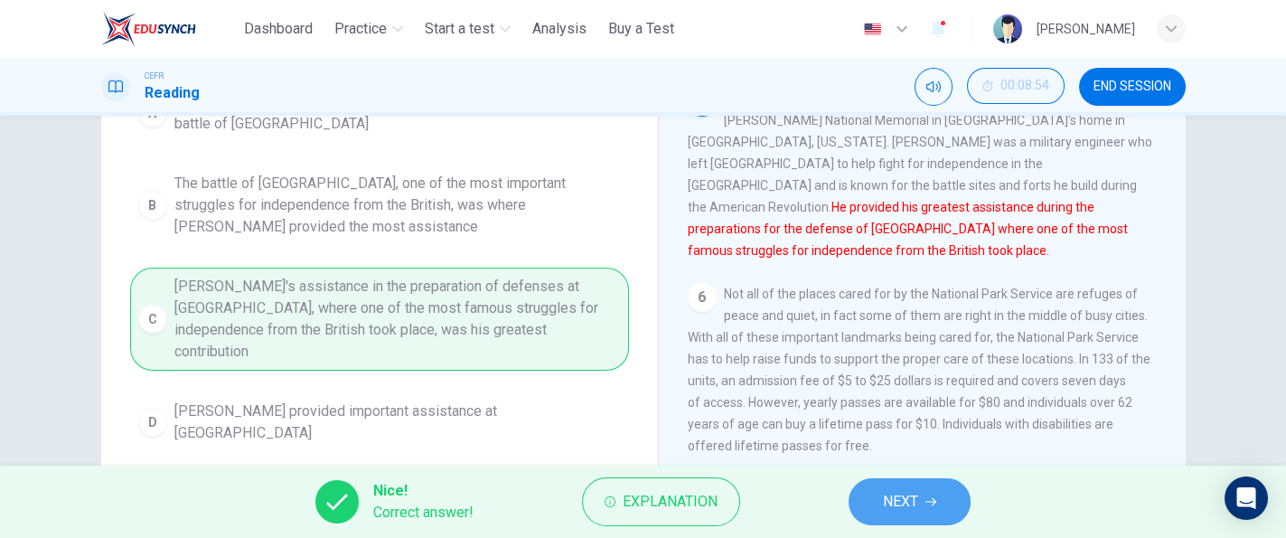
click at [965, 490] on button "NEXT" at bounding box center [909, 501] width 122 height 47
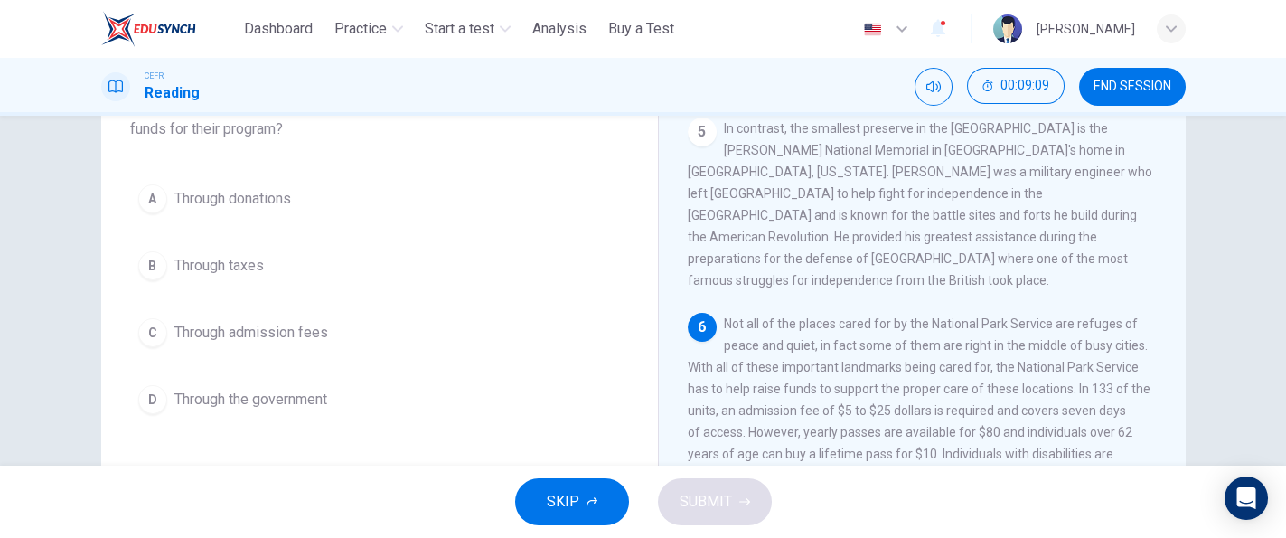
scroll to position [173, 0]
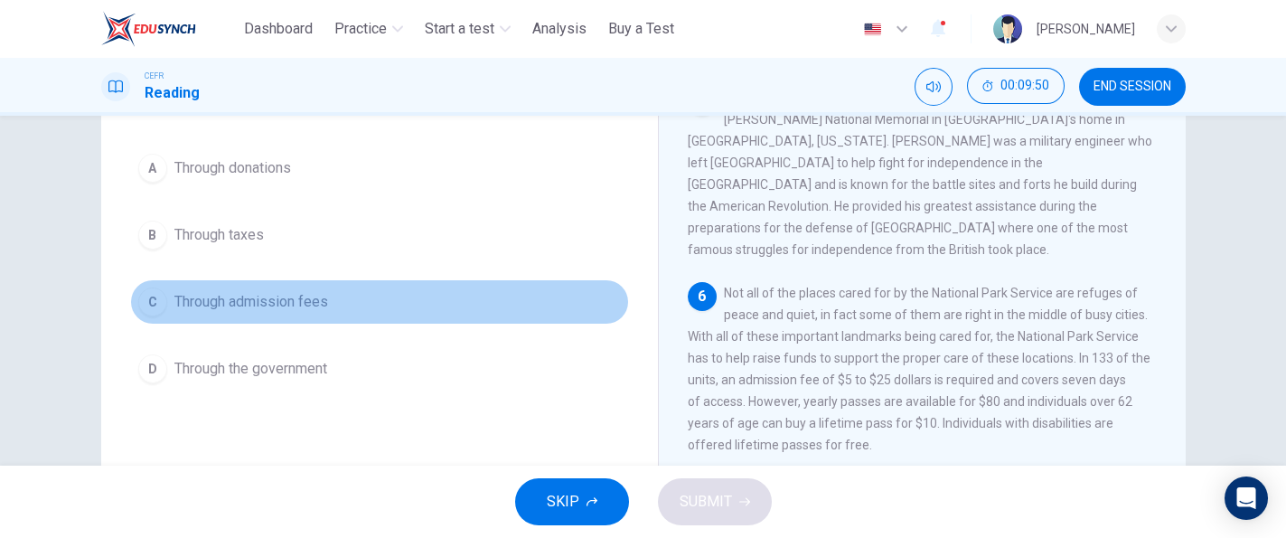
click at [269, 297] on span "Through admission fees" at bounding box center [251, 302] width 154 height 22
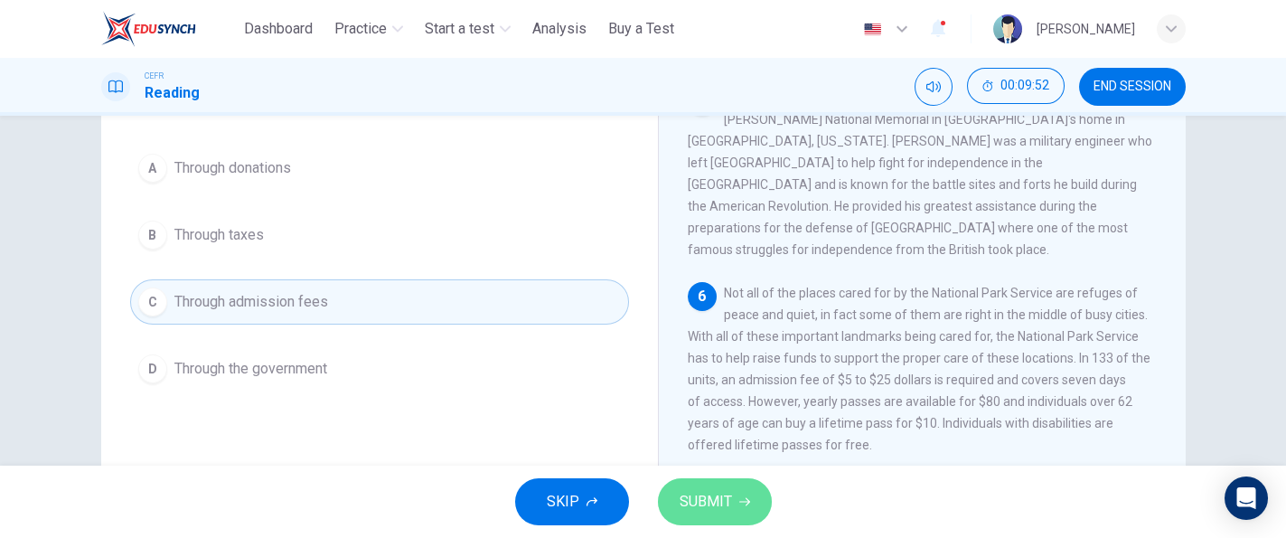
click at [706, 503] on span "SUBMIT" at bounding box center [705, 501] width 52 height 25
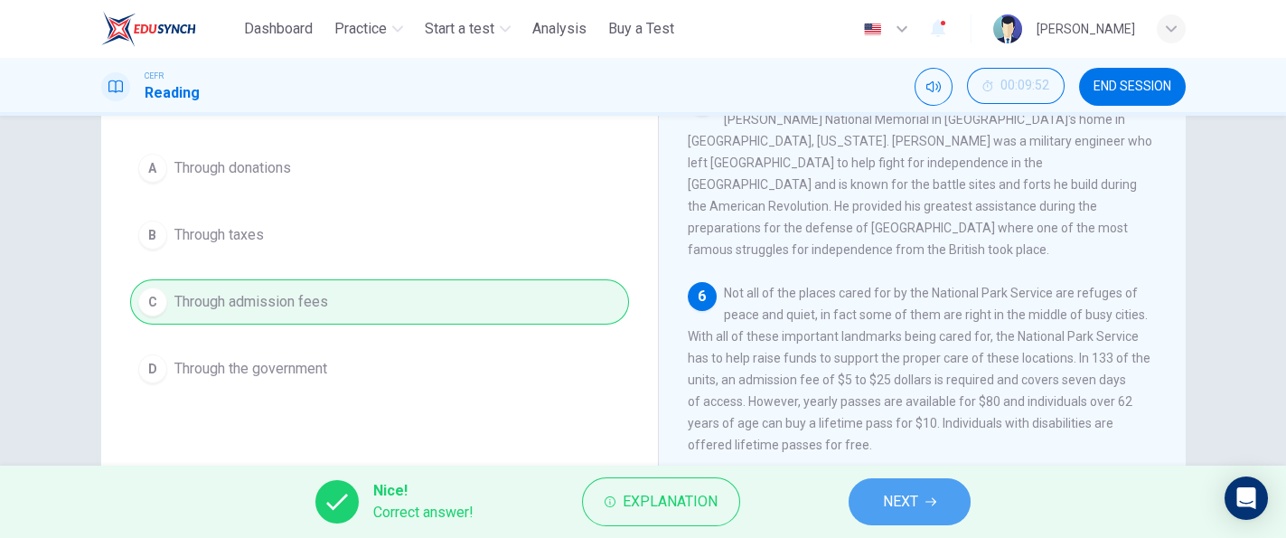
click at [884, 481] on button "NEXT" at bounding box center [909, 501] width 122 height 47
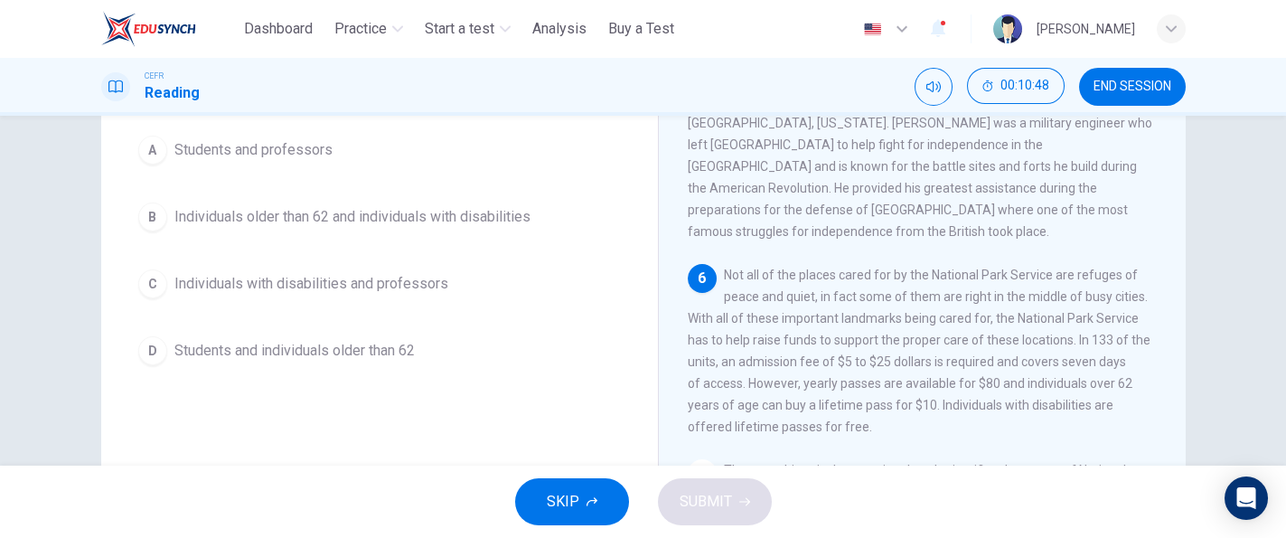
scroll to position [149, 0]
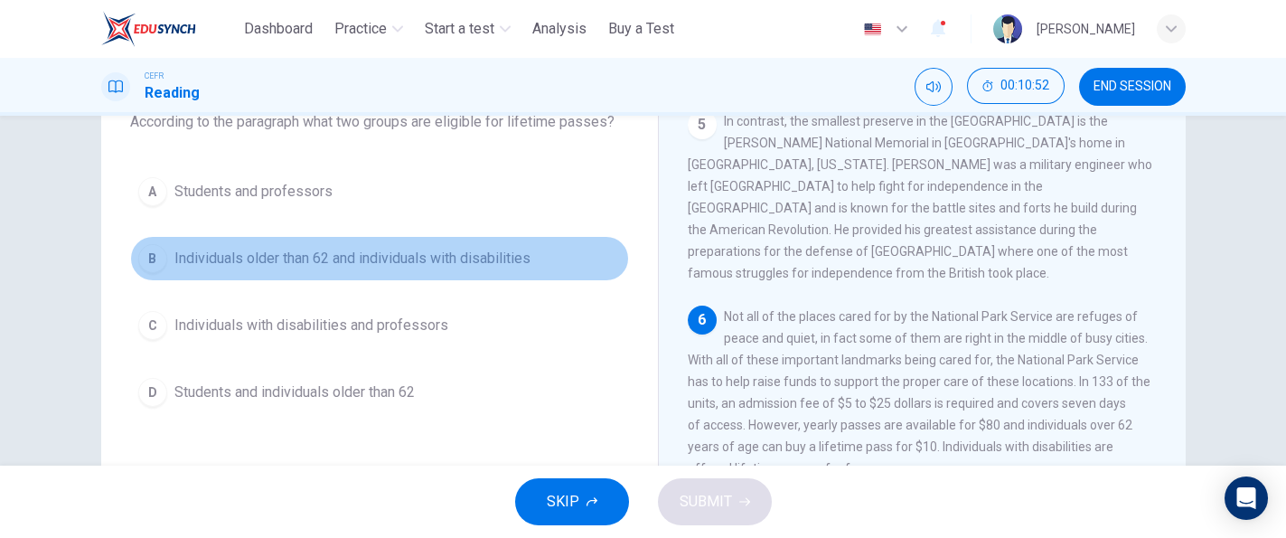
click at [499, 243] on button "B Individuals older than 62 and individuals with disabilities" at bounding box center [379, 258] width 499 height 45
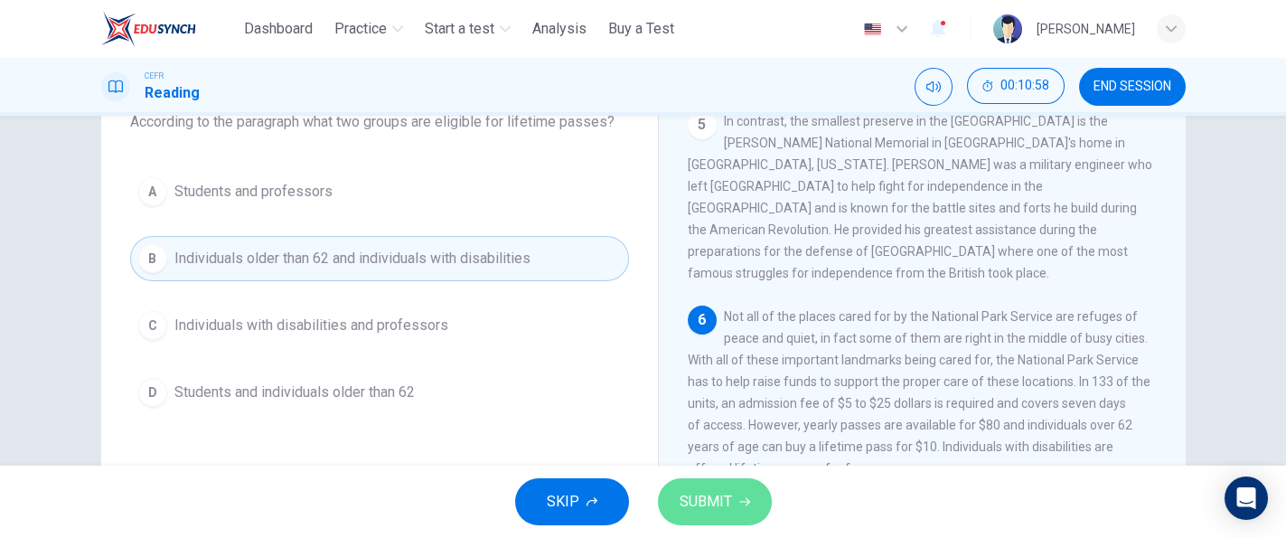
click at [691, 492] on span "SUBMIT" at bounding box center [705, 501] width 52 height 25
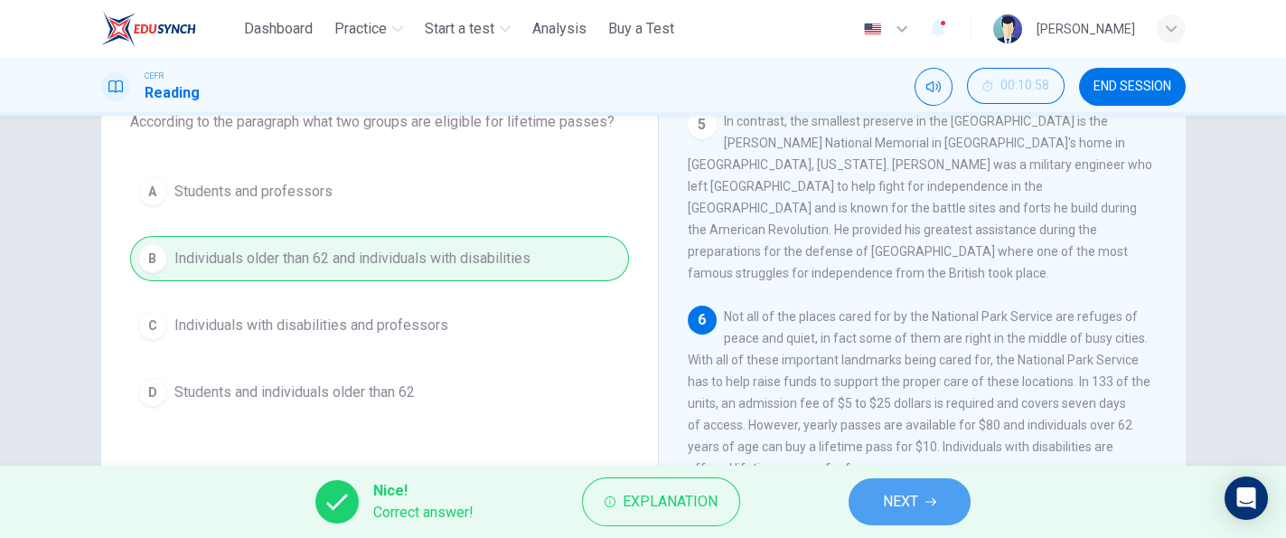
click at [893, 480] on button "NEXT" at bounding box center [909, 501] width 122 height 47
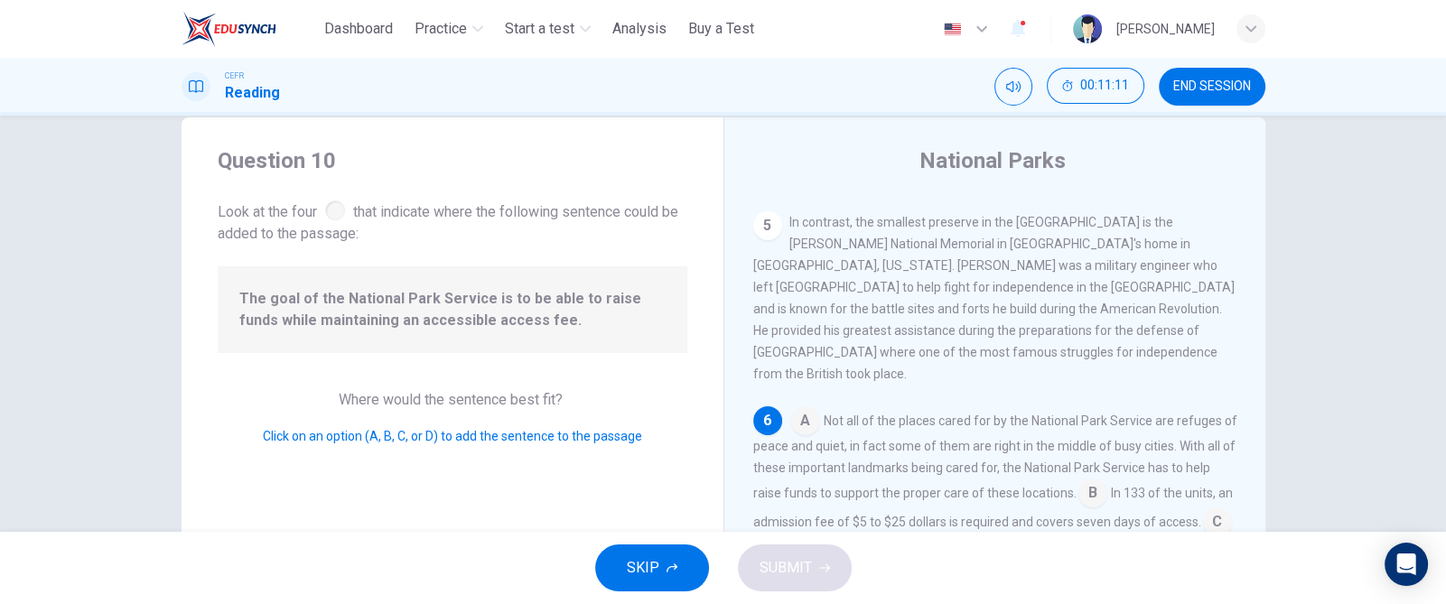
scroll to position [679, 0]
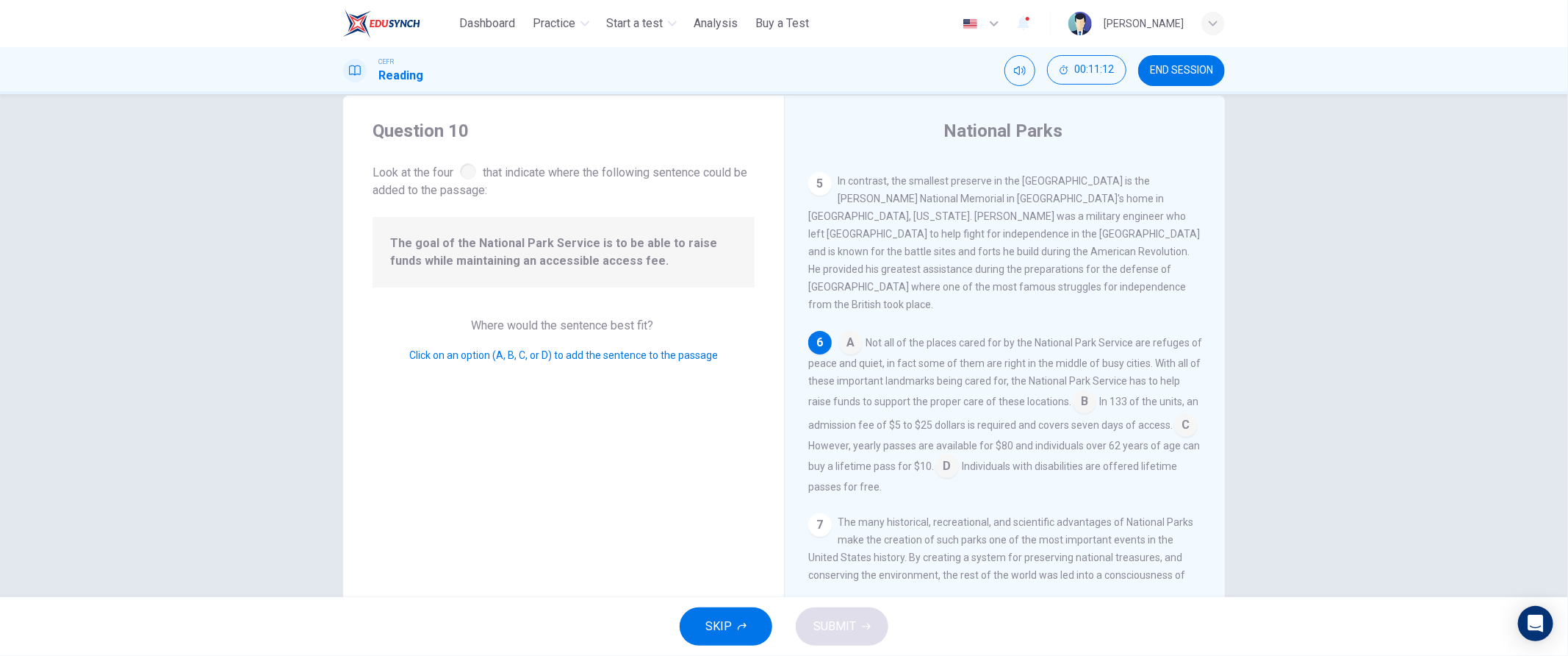
drag, startPoint x: 1009, startPoint y: 2, endPoint x: 709, endPoint y: 480, distance: 564.3
click at [709, 437] on div "Question 10 Look at the four that indicate where the following sentence could b…" at bounding box center [564, 351] width 441 height 511
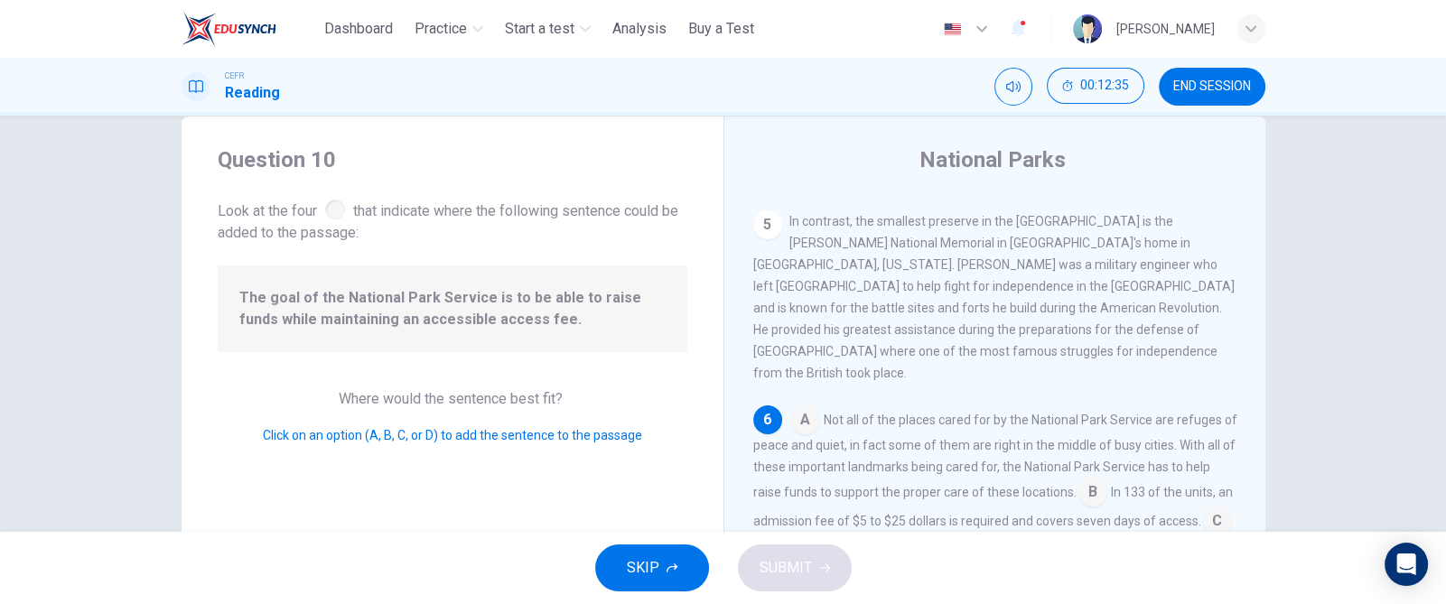
drag, startPoint x: 1894, startPoint y: 1, endPoint x: 865, endPoint y: 191, distance: 1046.4
click at [849, 185] on div "National Parks 1 In [DATE] the United States established [GEOGRAPHIC_DATA] as, …" at bounding box center [995, 431] width 542 height 628
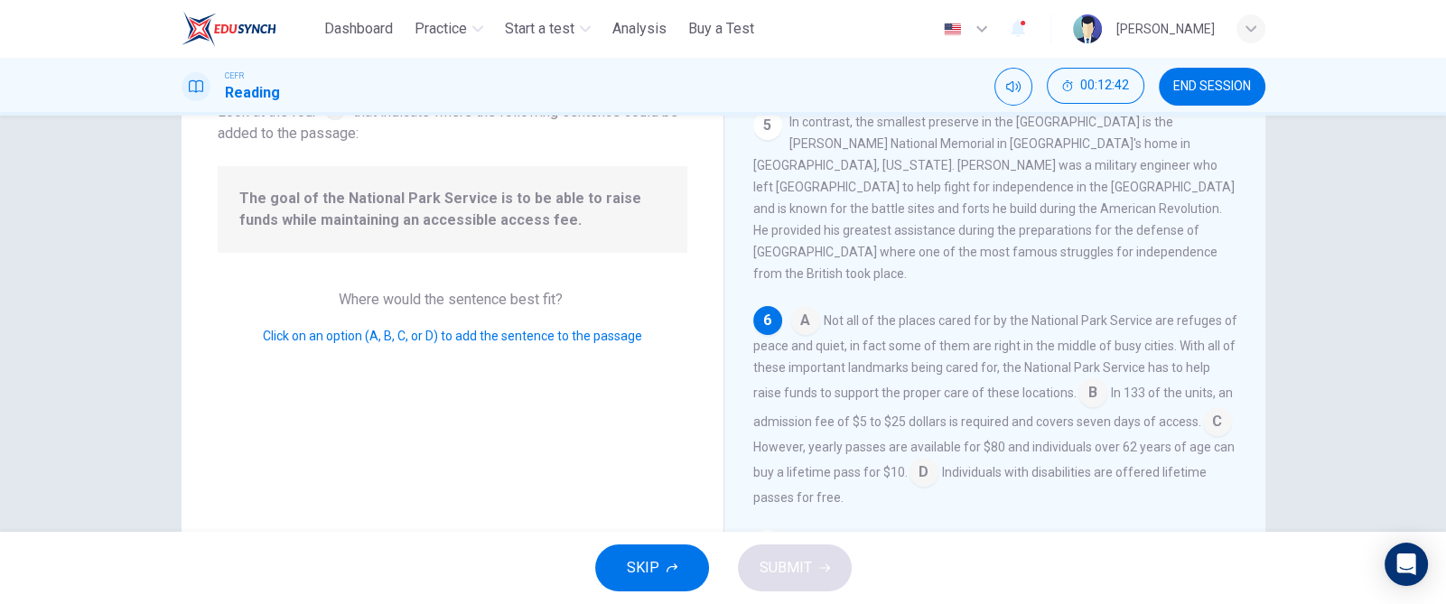
scroll to position [136, 0]
click at [1101, 379] on input at bounding box center [1093, 393] width 29 height 29
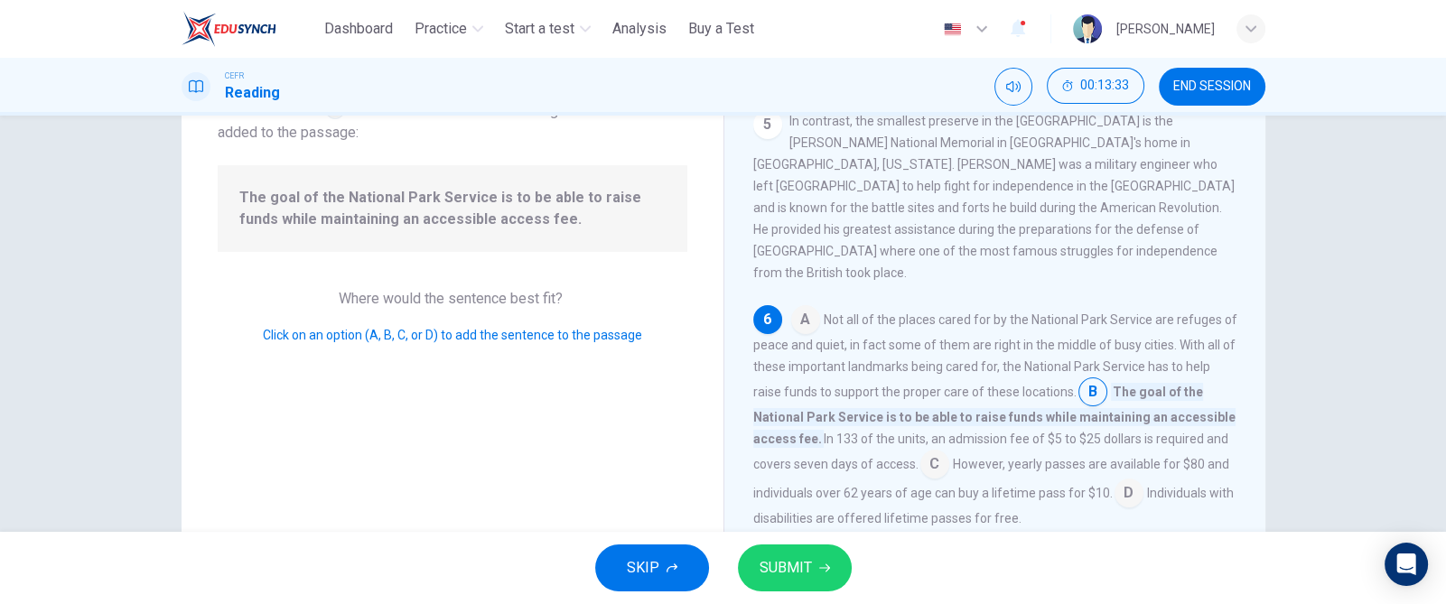
scroll to position [173, 0]
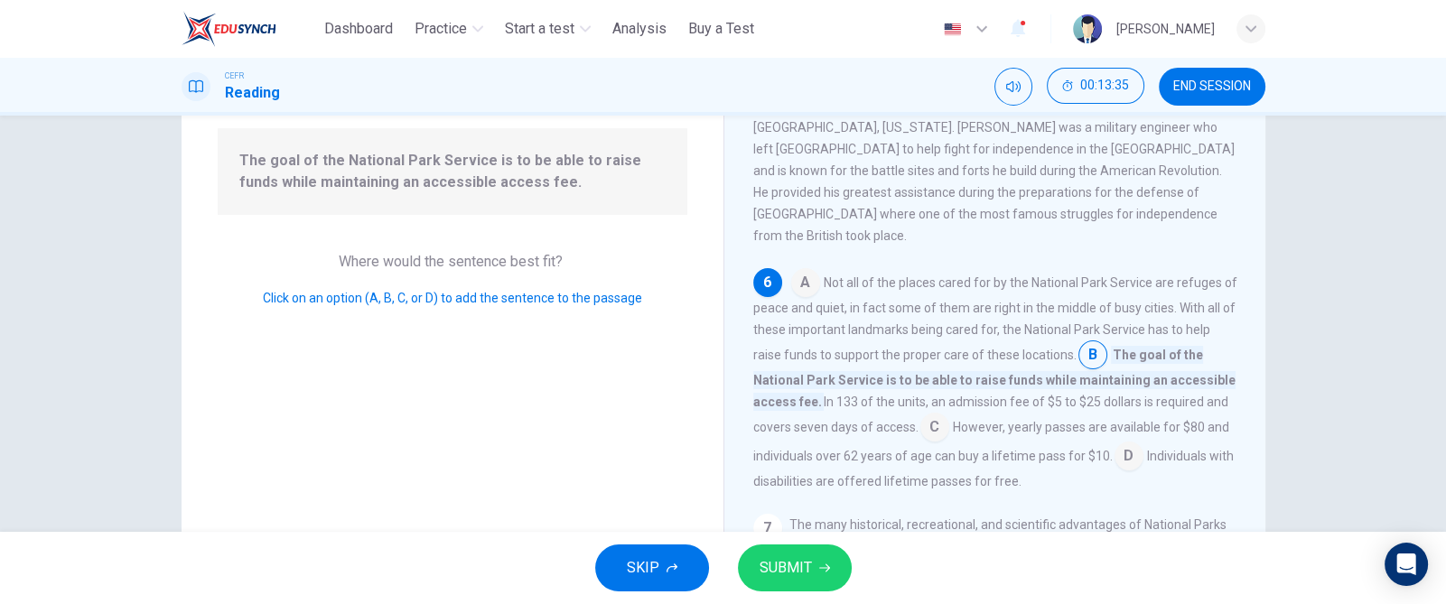
click at [950, 415] on input at bounding box center [935, 429] width 29 height 29
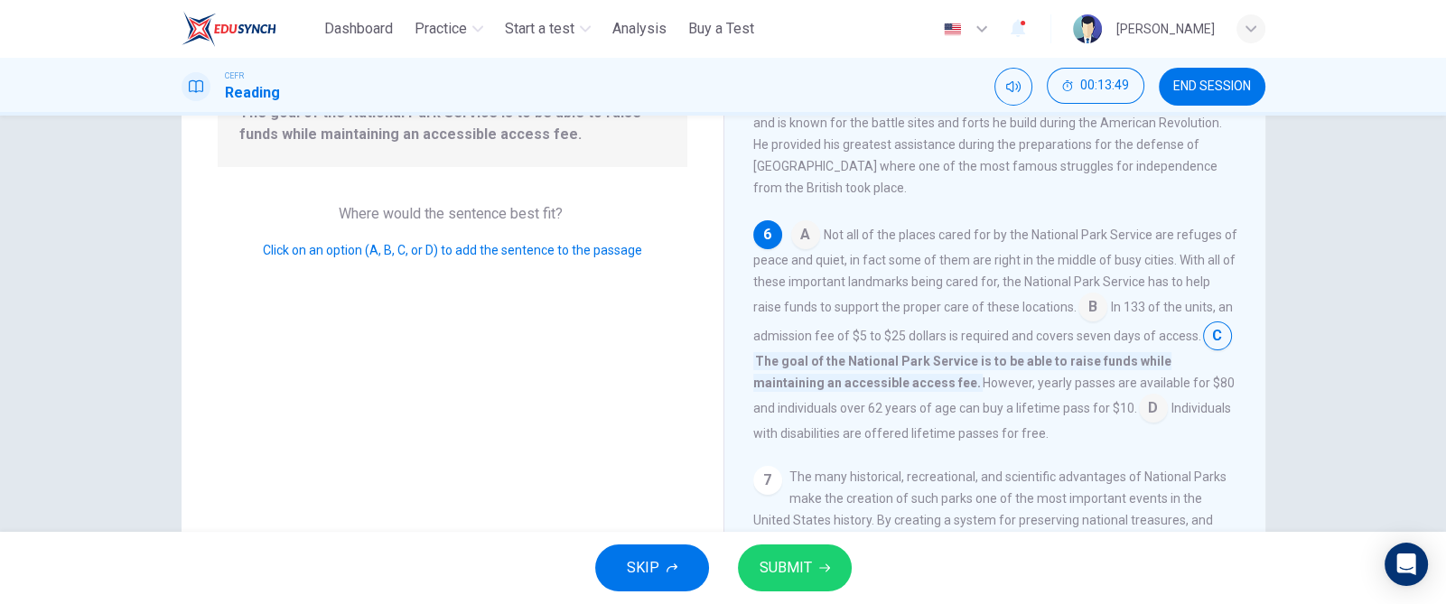
scroll to position [229, 0]
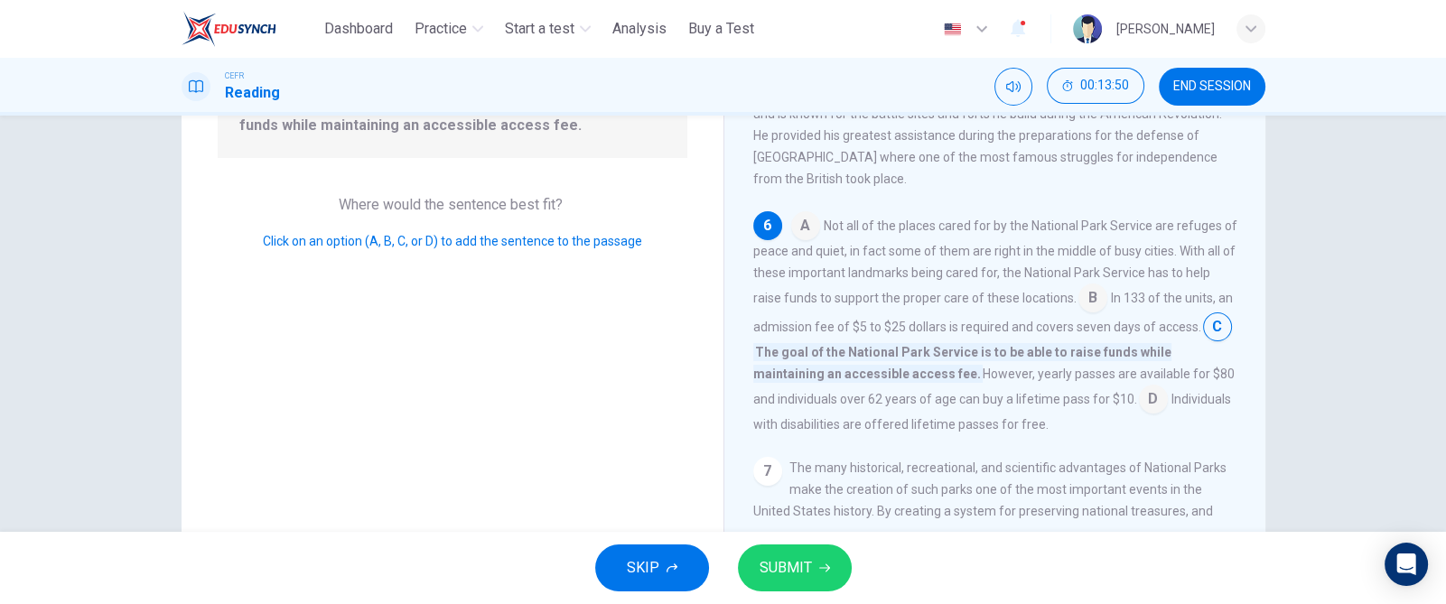
click at [1168, 387] on input at bounding box center [1153, 401] width 29 height 29
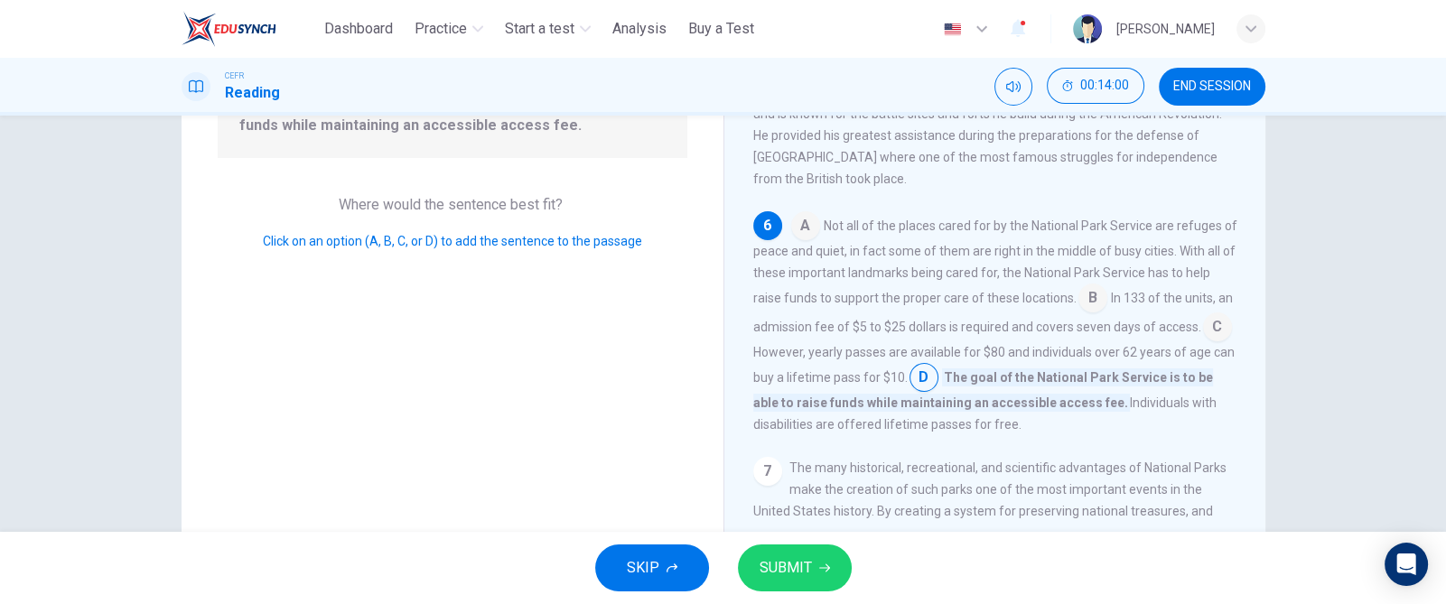
click at [1203, 314] on input at bounding box center [1217, 328] width 29 height 29
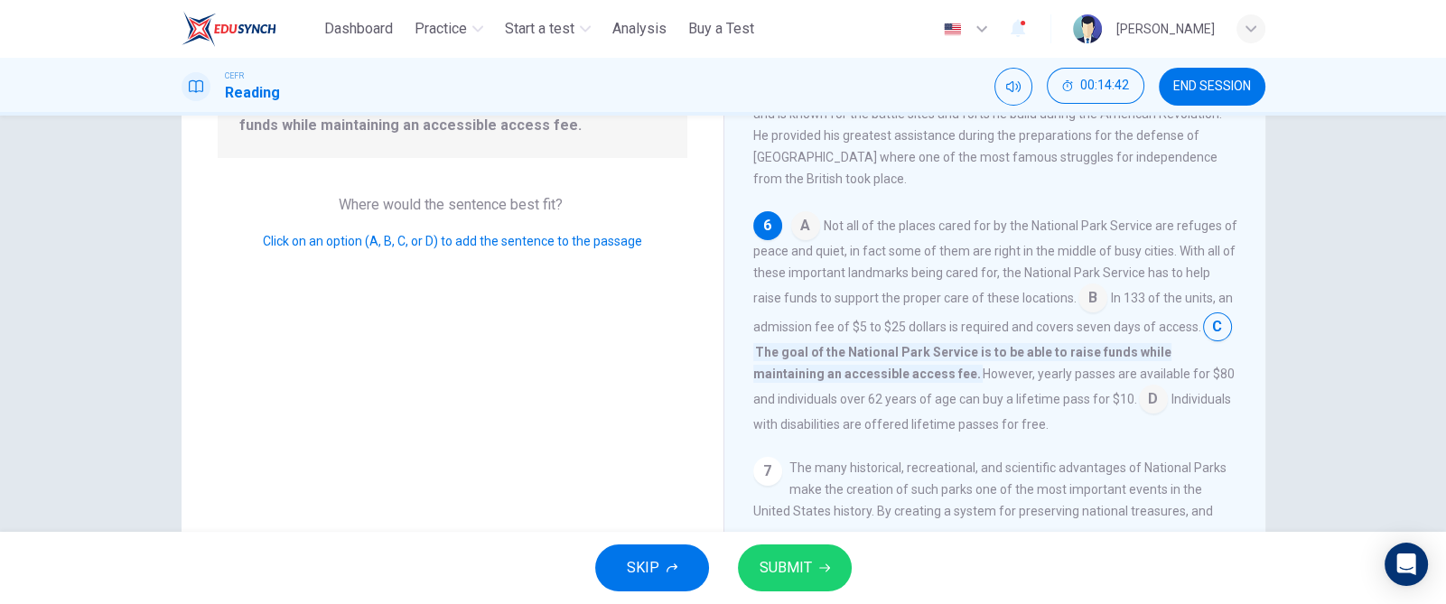
click at [1107, 285] on input at bounding box center [1093, 299] width 29 height 29
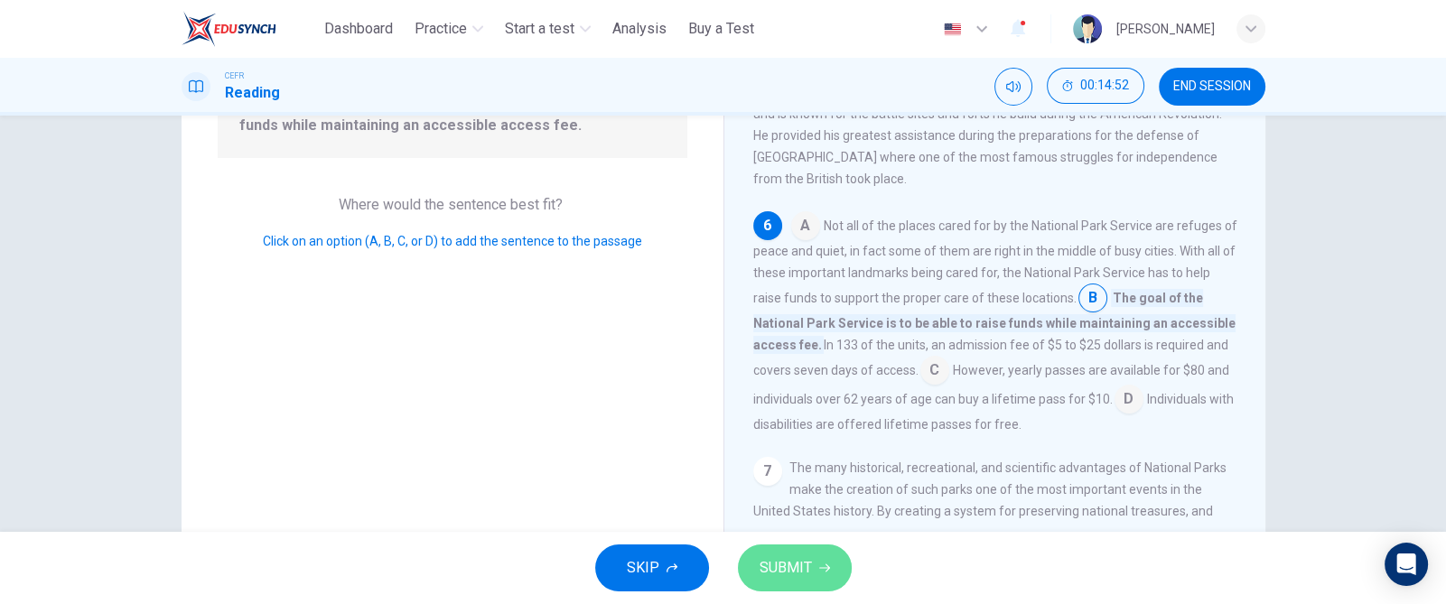
click at [824, 537] on button "SUBMIT" at bounding box center [795, 568] width 114 height 47
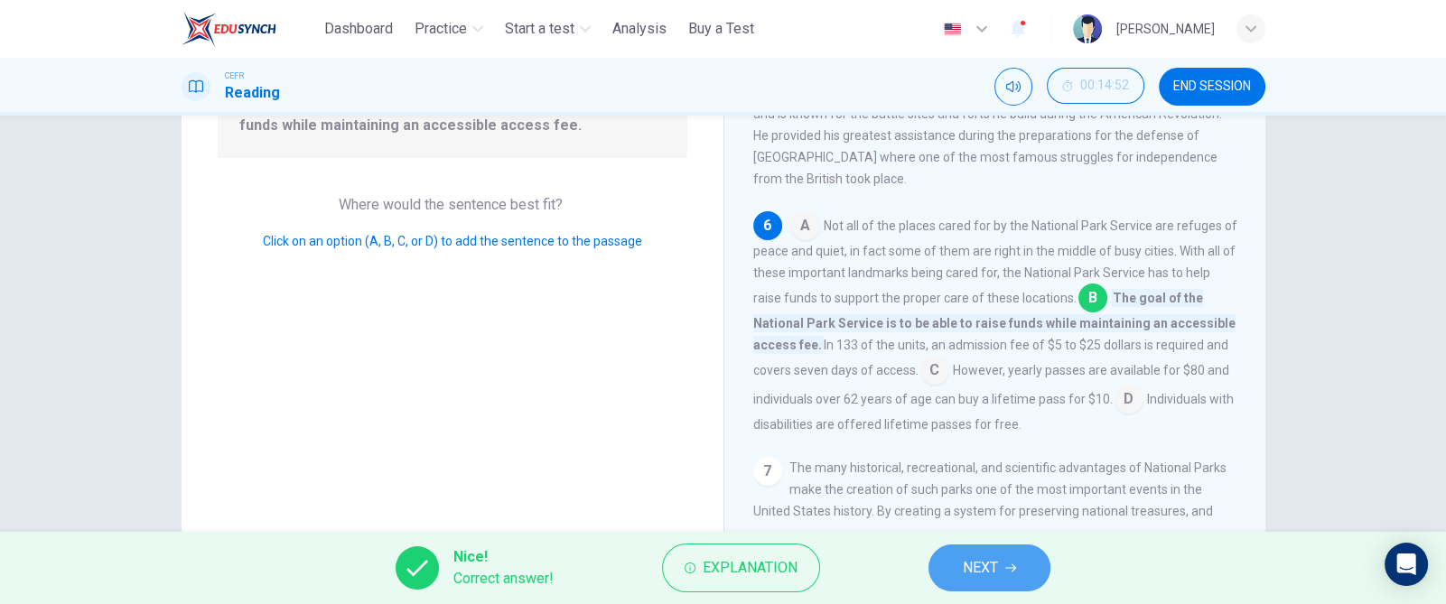
click at [979, 537] on span "NEXT" at bounding box center [980, 568] width 35 height 25
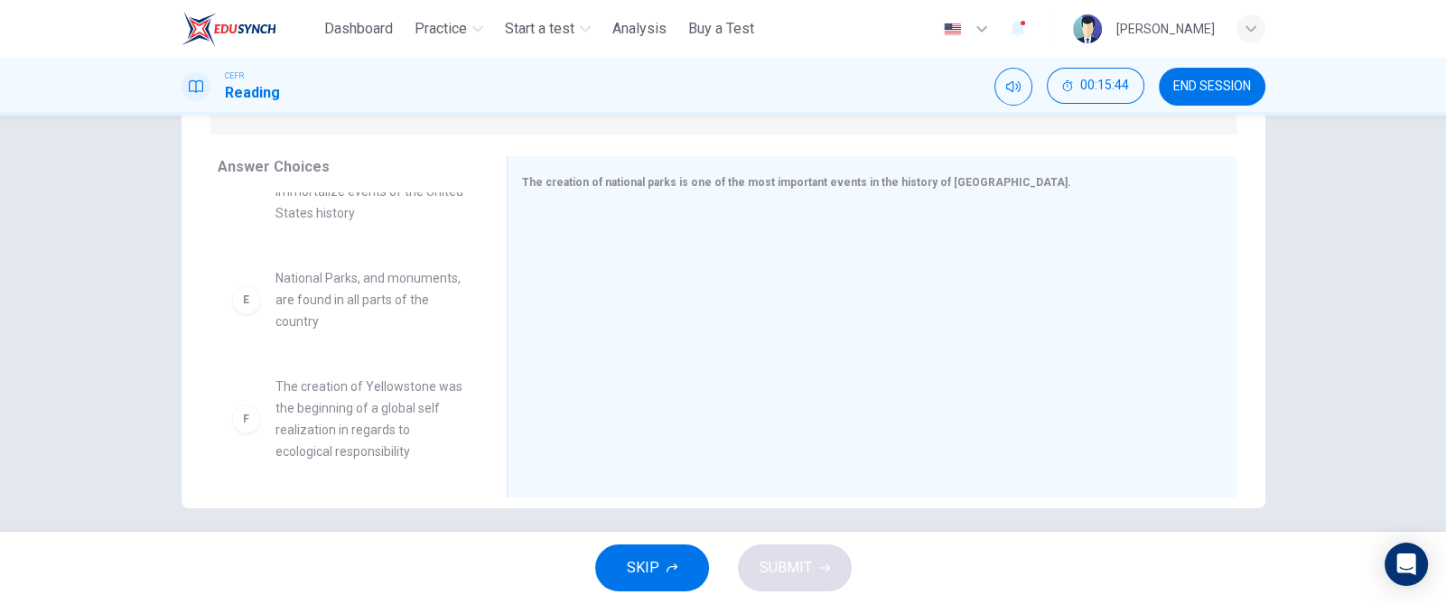
scroll to position [465, 0]
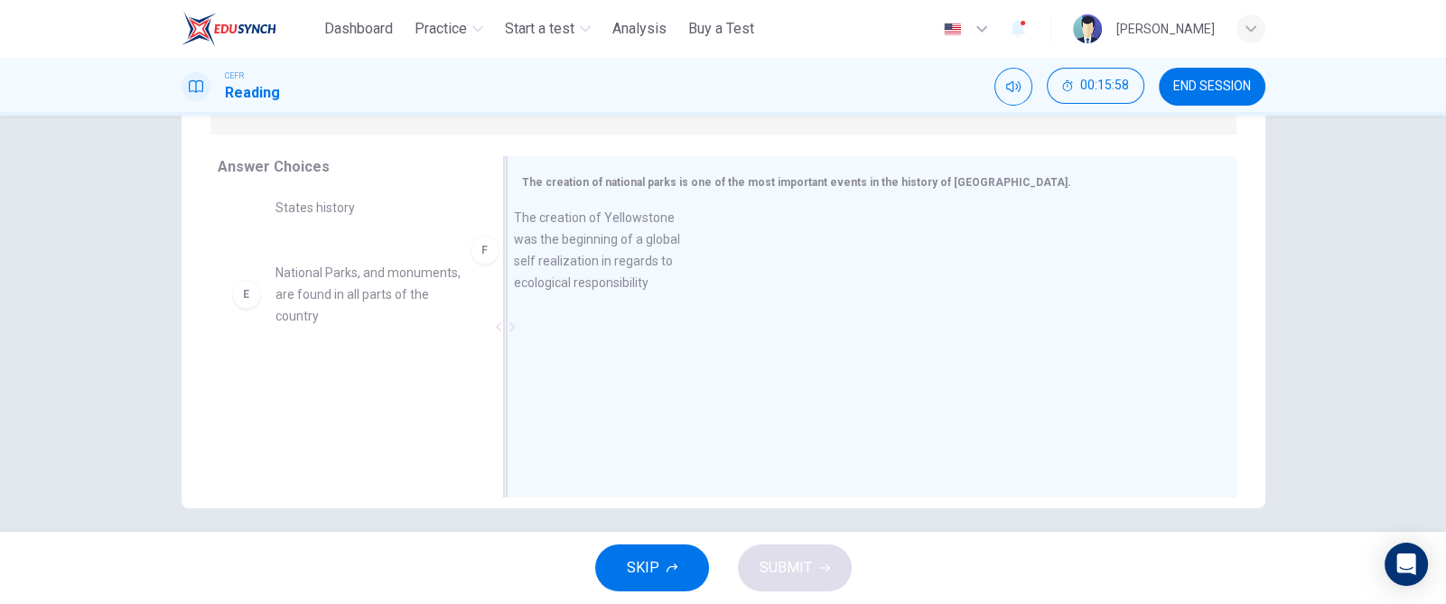
drag, startPoint x: 352, startPoint y: 445, endPoint x: 604, endPoint y: 274, distance: 304.2
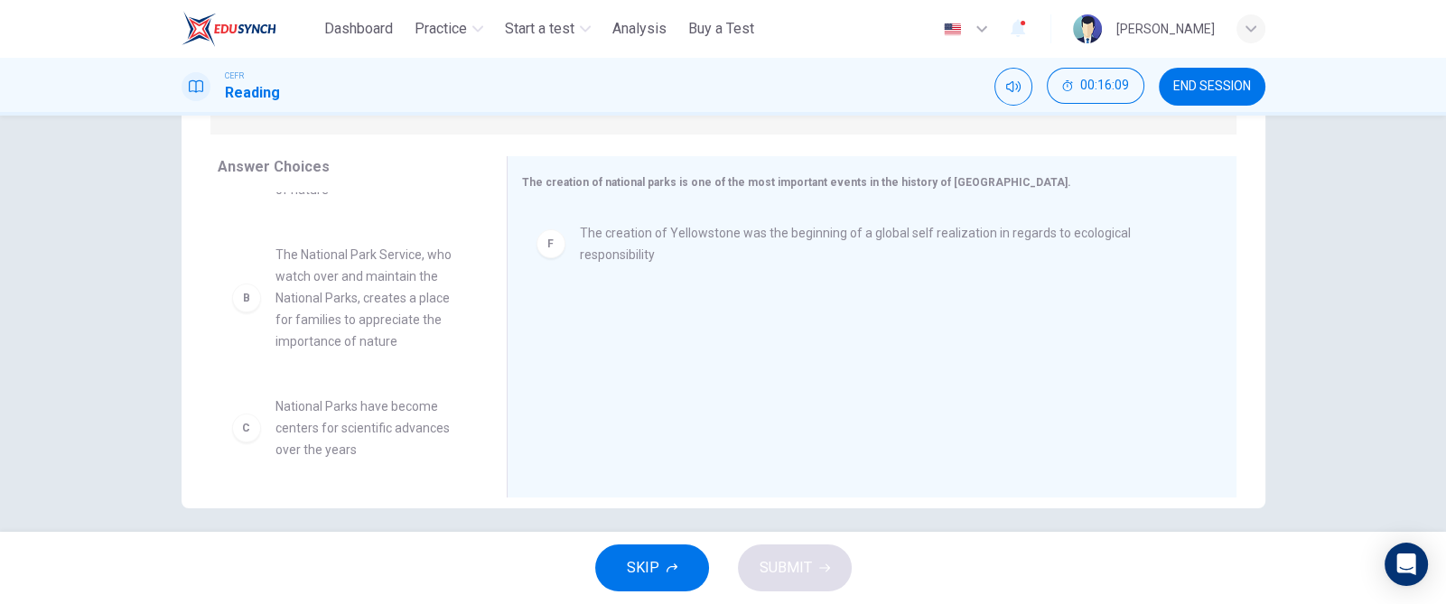
scroll to position [89, 0]
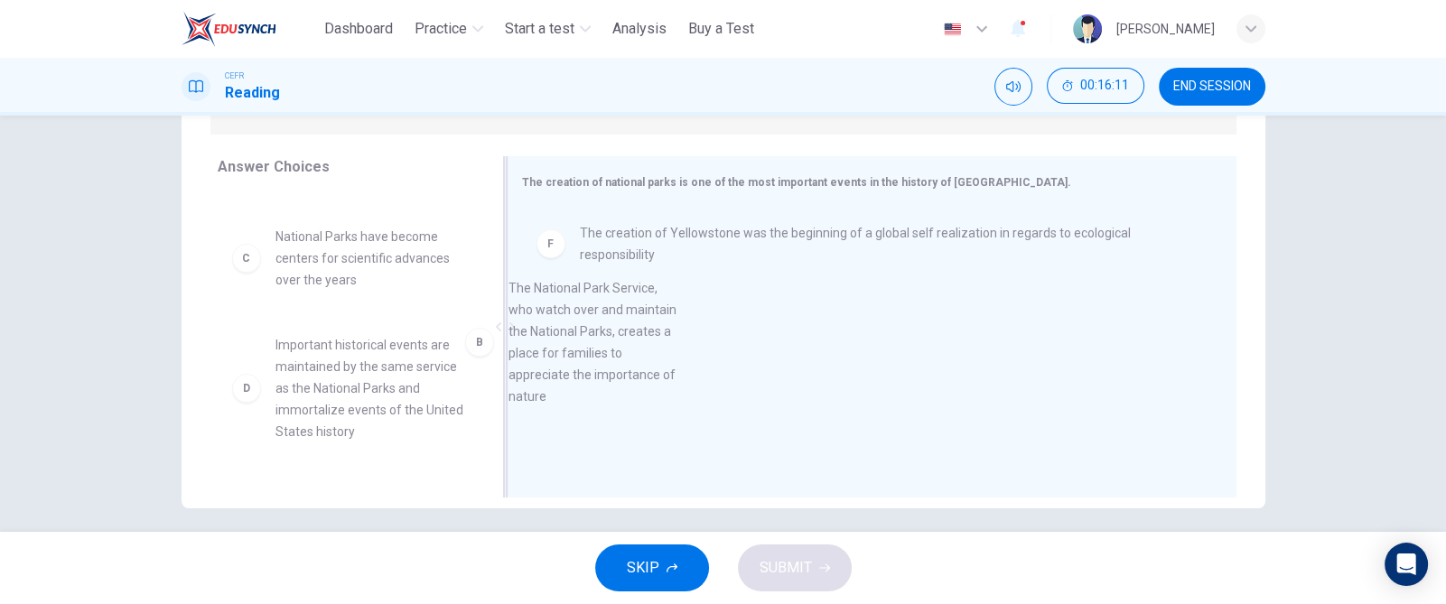
drag, startPoint x: 365, startPoint y: 290, endPoint x: 615, endPoint y: 336, distance: 254.5
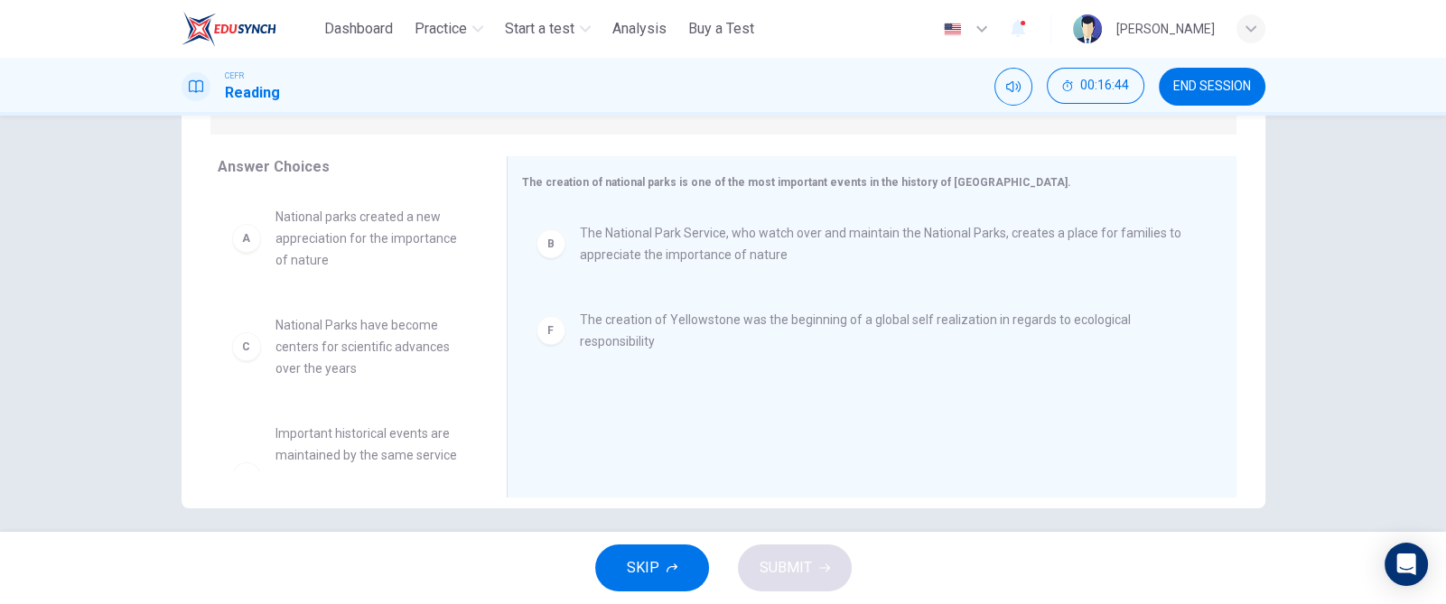
scroll to position [0, 0]
click at [334, 253] on span "National parks created a new appreciation for the importance of nature" at bounding box center [370, 239] width 188 height 65
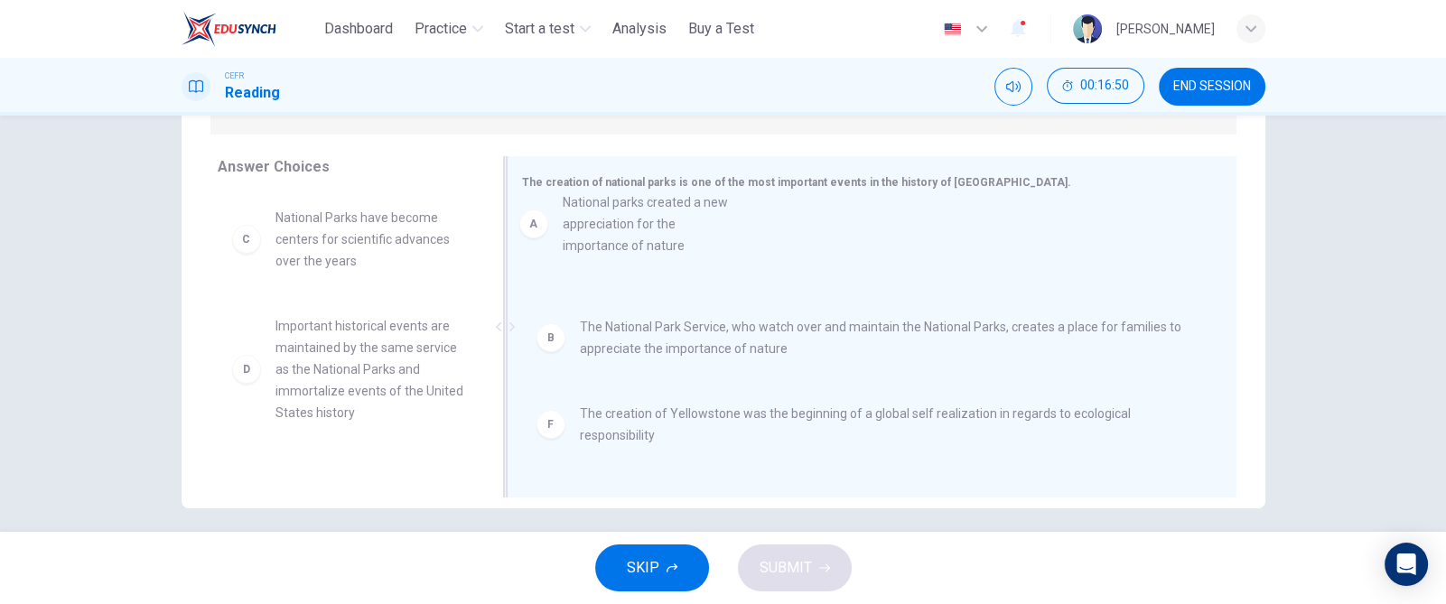
drag, startPoint x: 384, startPoint y: 239, endPoint x: 688, endPoint y: 220, distance: 305.1
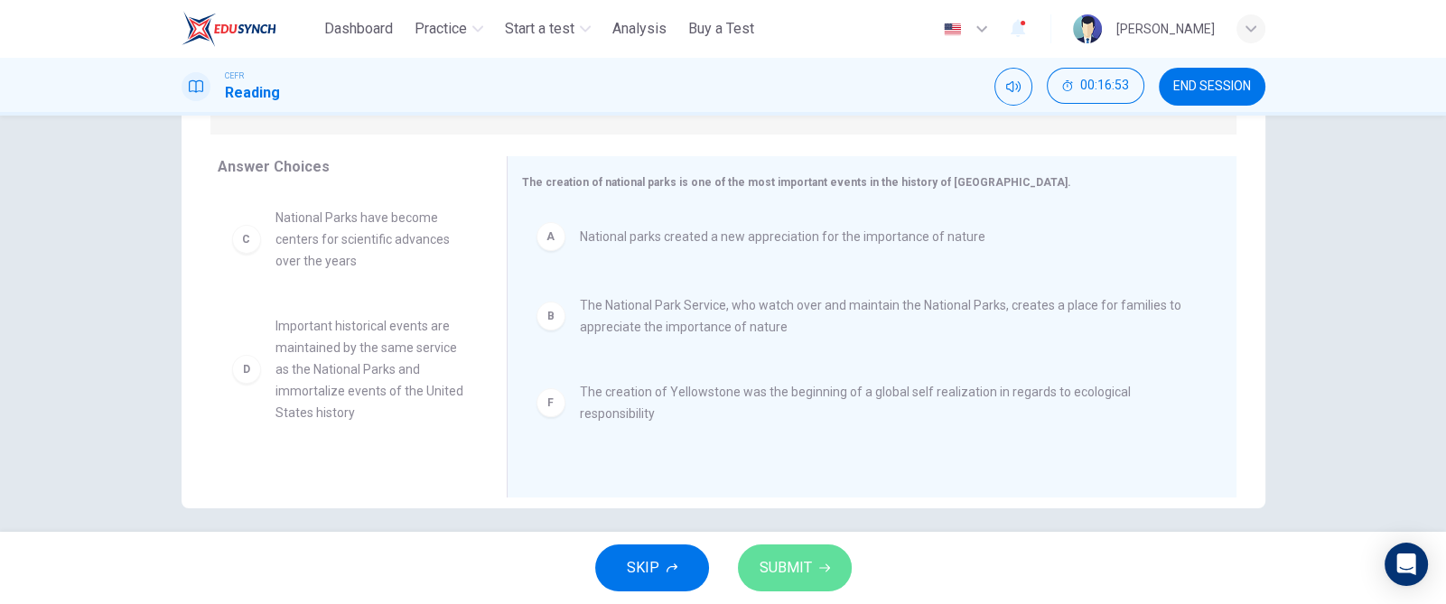
click at [806, 537] on button "SUBMIT" at bounding box center [795, 568] width 114 height 47
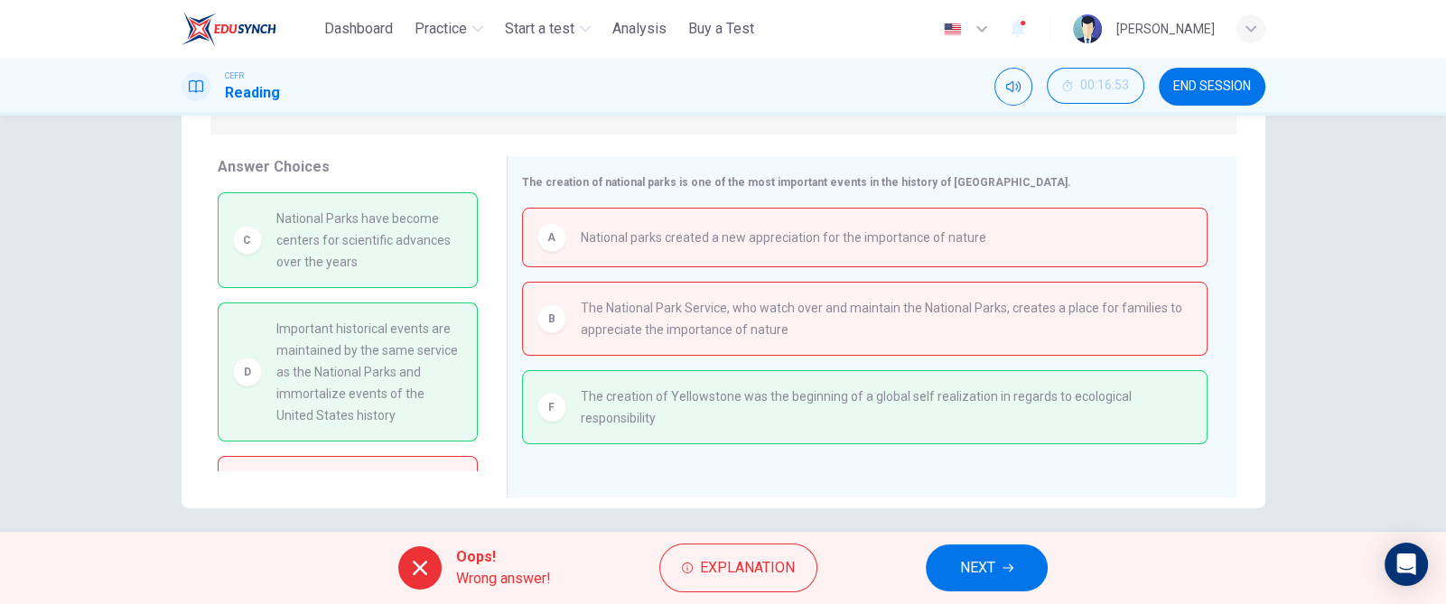
drag, startPoint x: 484, startPoint y: 323, endPoint x: 484, endPoint y: 369, distance: 45.2
click at [484, 369] on div "C National Parks have become centers for scientific advances over the years D I…" at bounding box center [355, 331] width 275 height 278
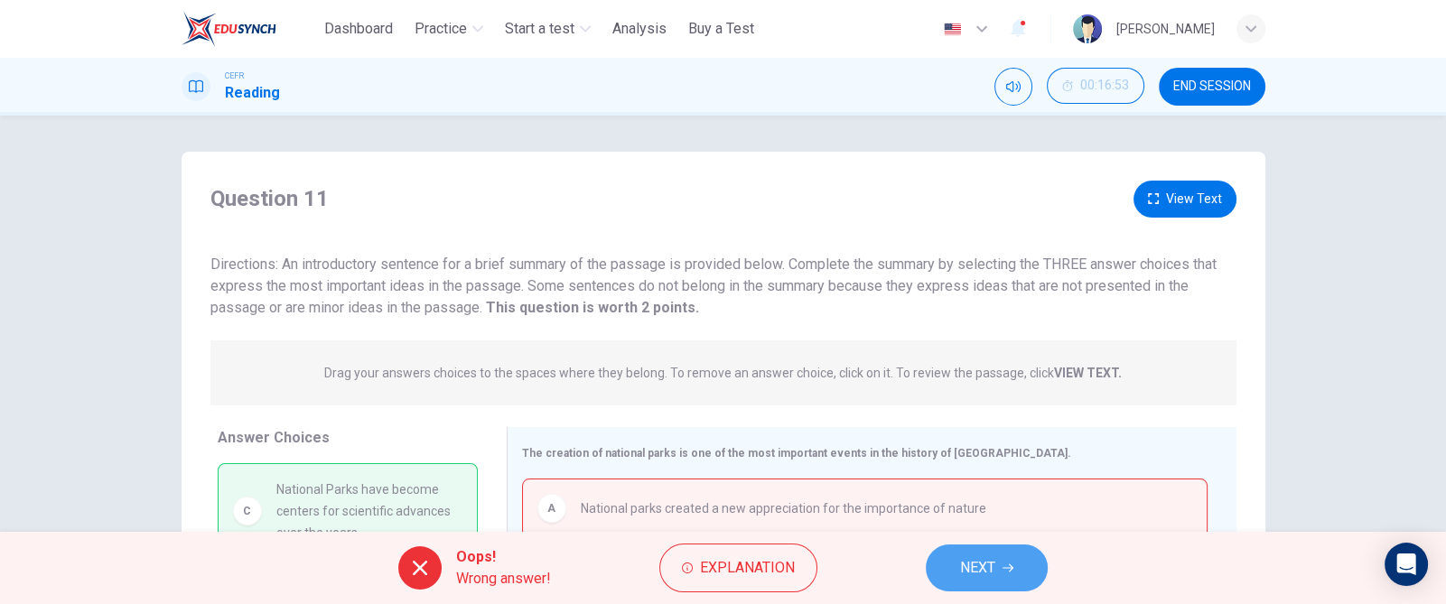
click at [1016, 537] on button "NEXT" at bounding box center [987, 568] width 122 height 47
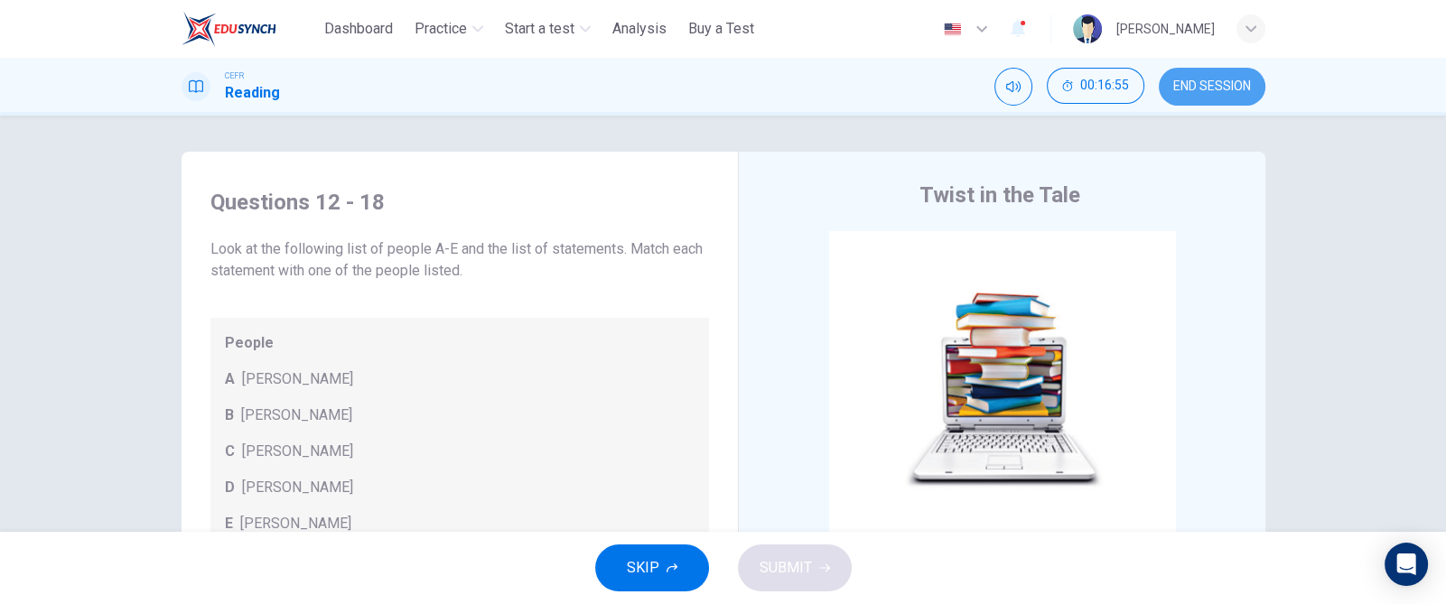
click at [1221, 101] on button "END SESSION" at bounding box center [1212, 87] width 107 height 38
